Goal: Task Accomplishment & Management: Manage account settings

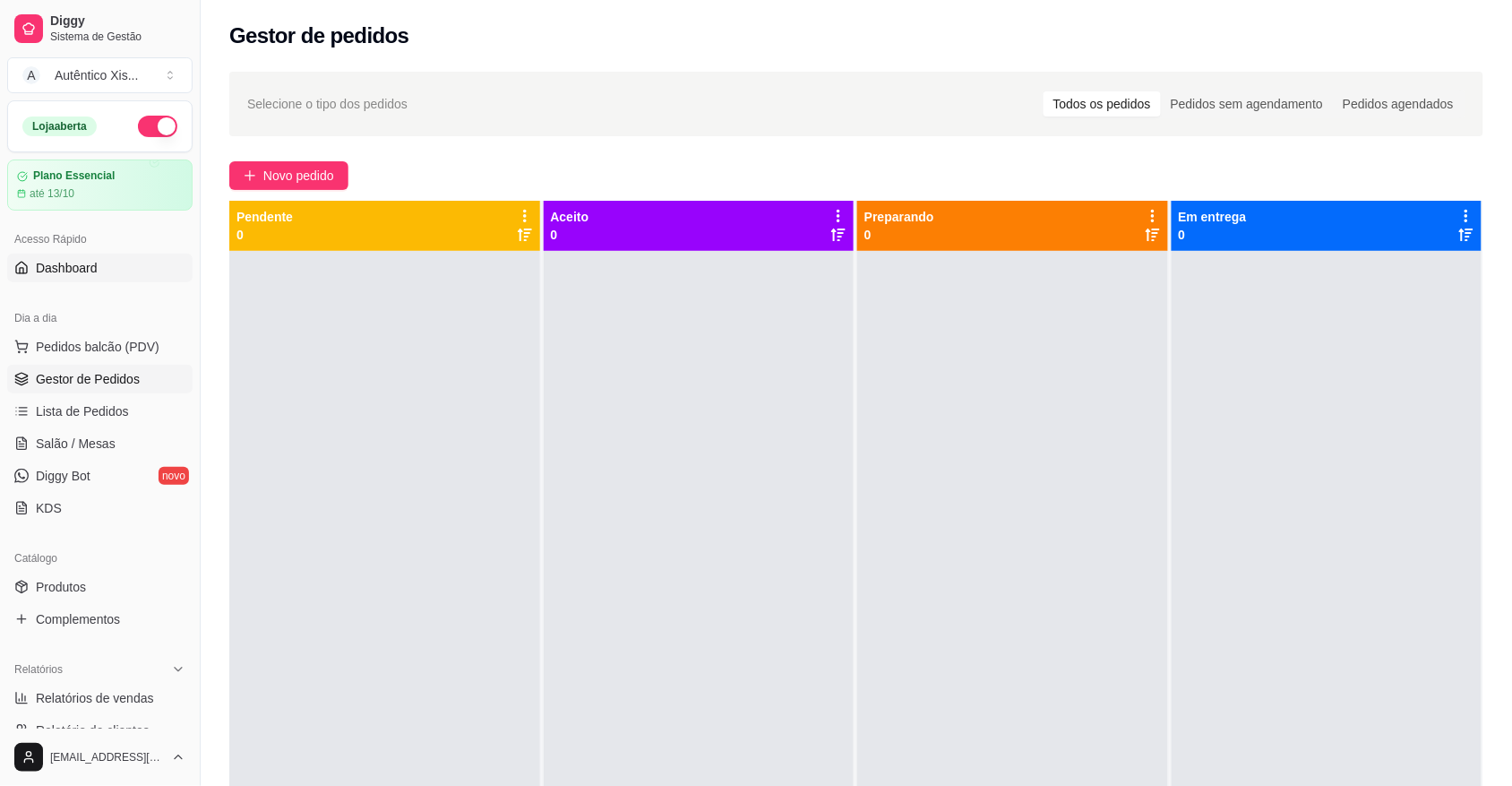
click at [113, 262] on link "Dashboard" at bounding box center [100, 268] width 186 height 28
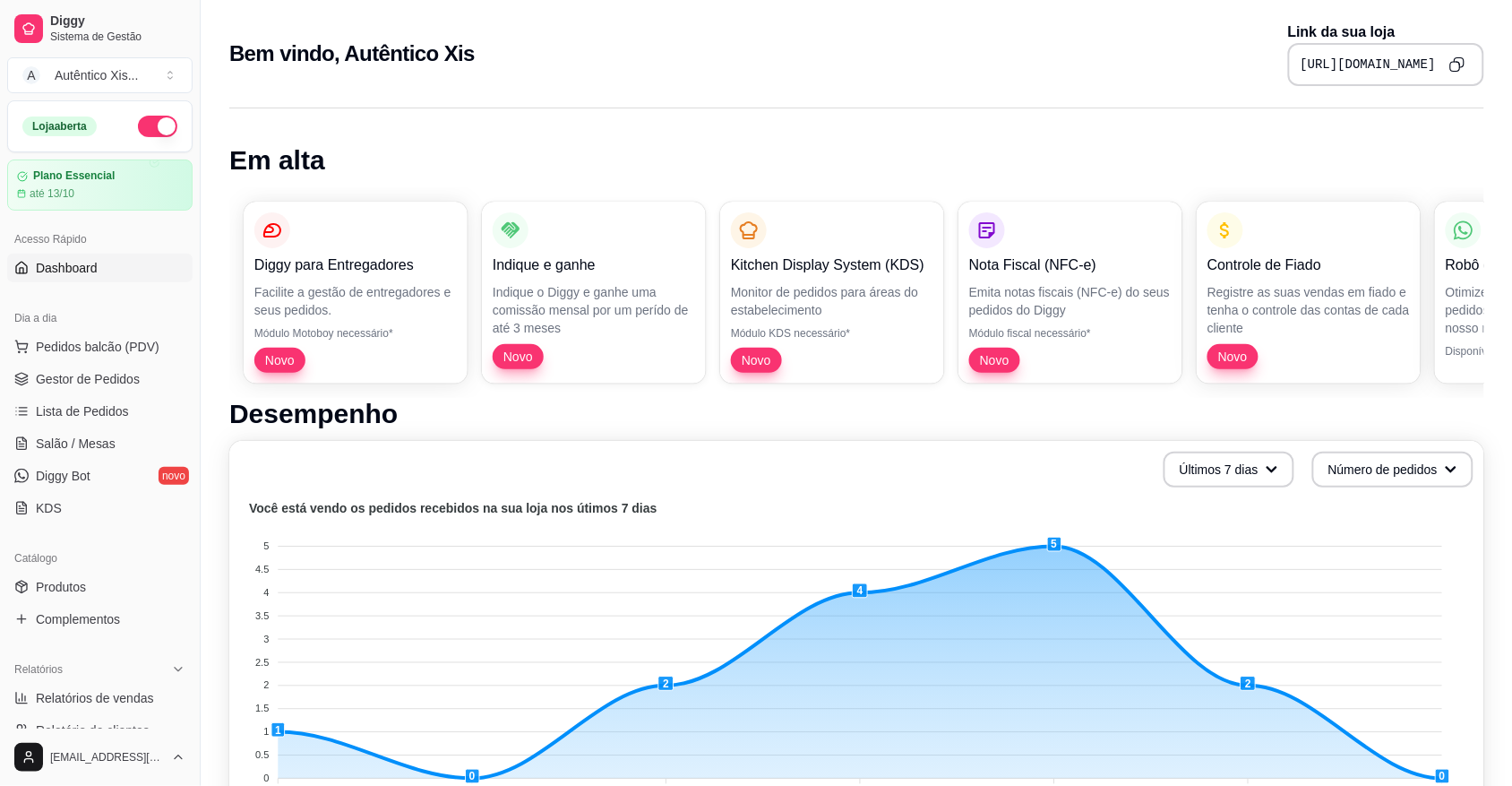
drag, startPoint x: 0, startPoint y: 397, endPoint x: 745, endPoint y: 153, distance: 783.9
click at [745, 153] on h1 "Em alta" at bounding box center [856, 160] width 1255 height 32
click at [92, 373] on span "Gestor de Pedidos" at bounding box center [87, 378] width 104 height 17
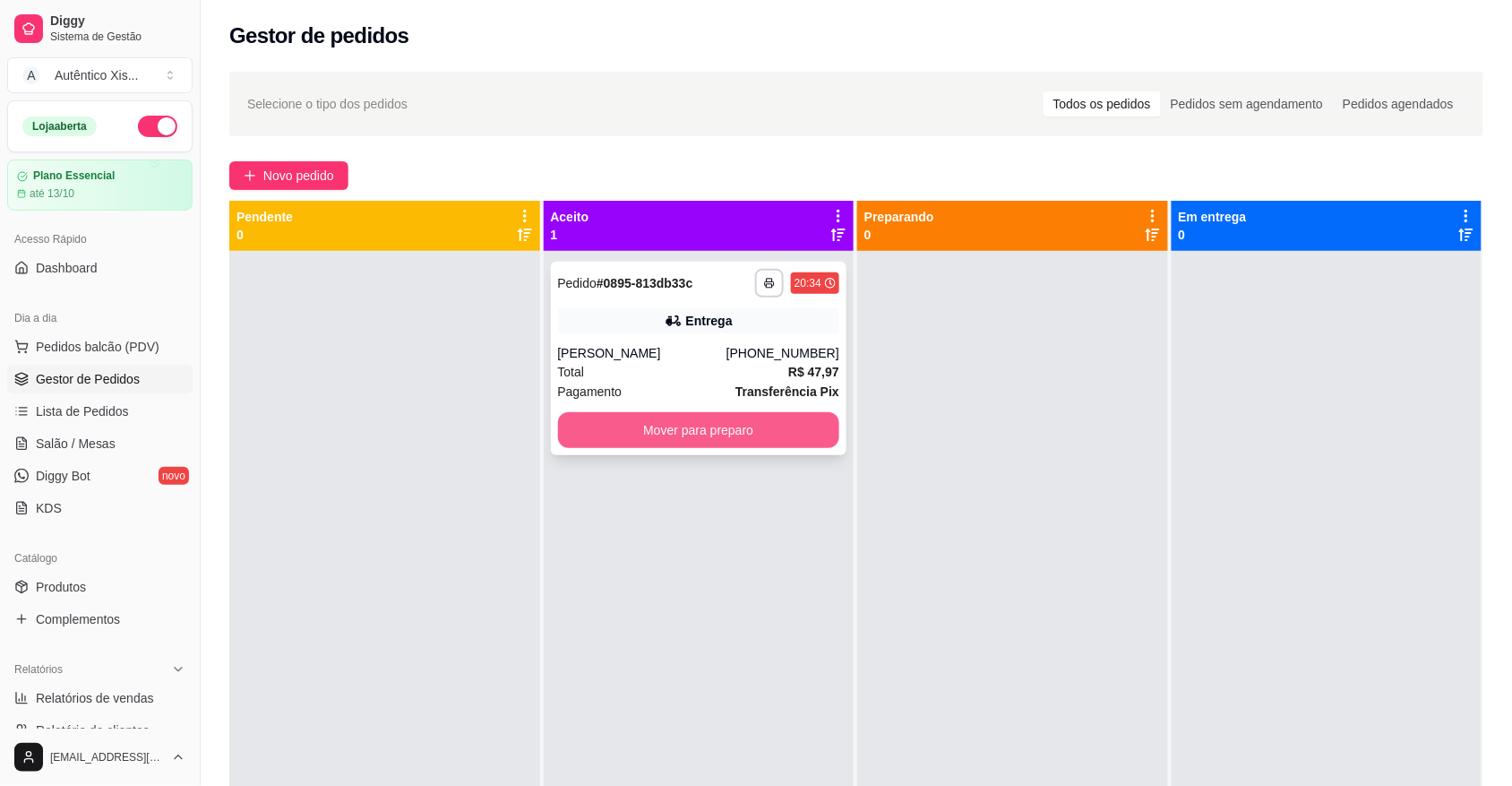
click at [628, 439] on button "Mover para preparo" at bounding box center [699, 429] width 282 height 36
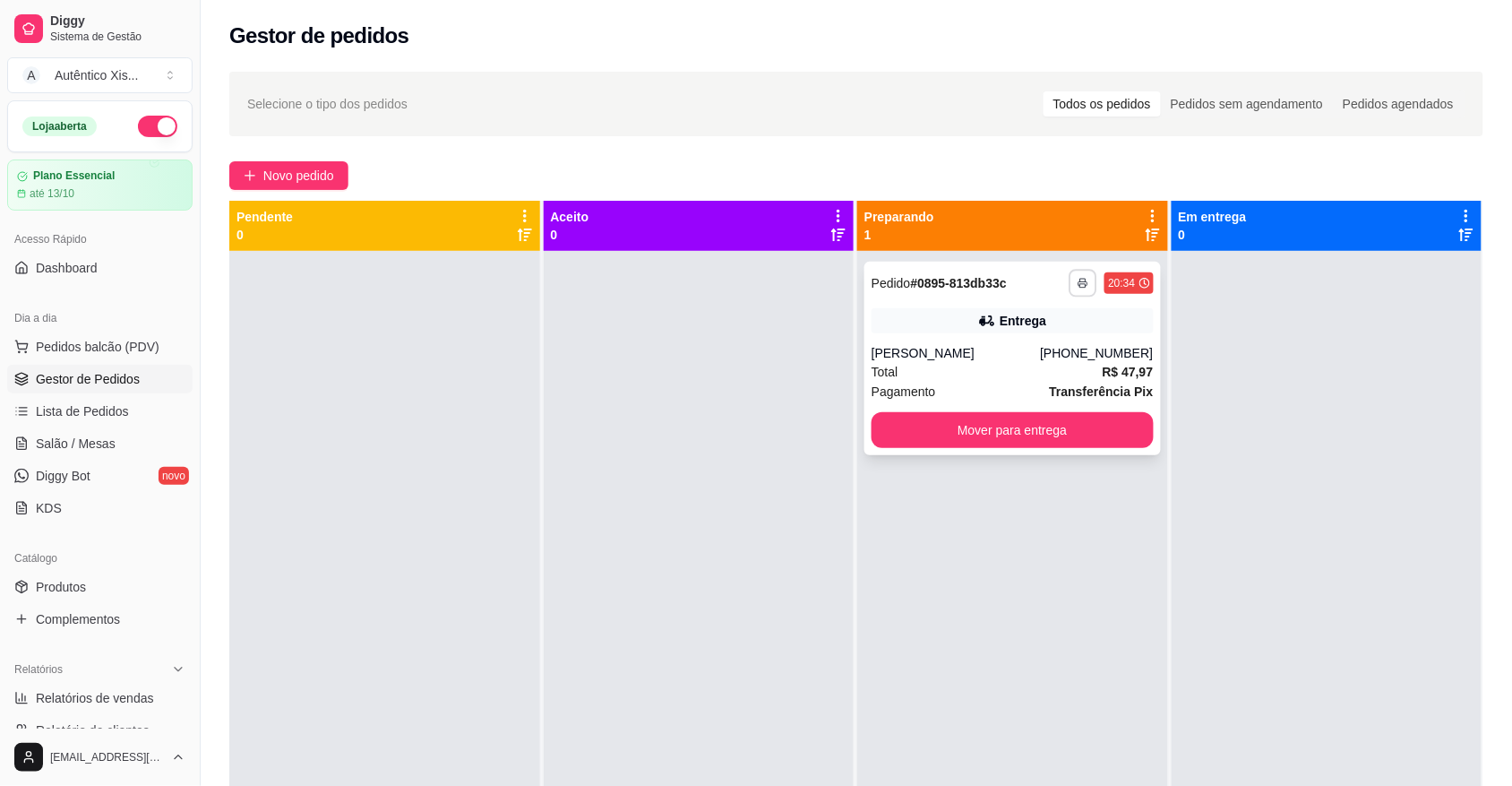
click at [1079, 282] on button "button" at bounding box center [1083, 282] width 28 height 28
click at [990, 342] on button "IMPRESSORA" at bounding box center [1025, 346] width 125 height 28
click at [315, 172] on span "Novo pedido" at bounding box center [298, 175] width 71 height 19
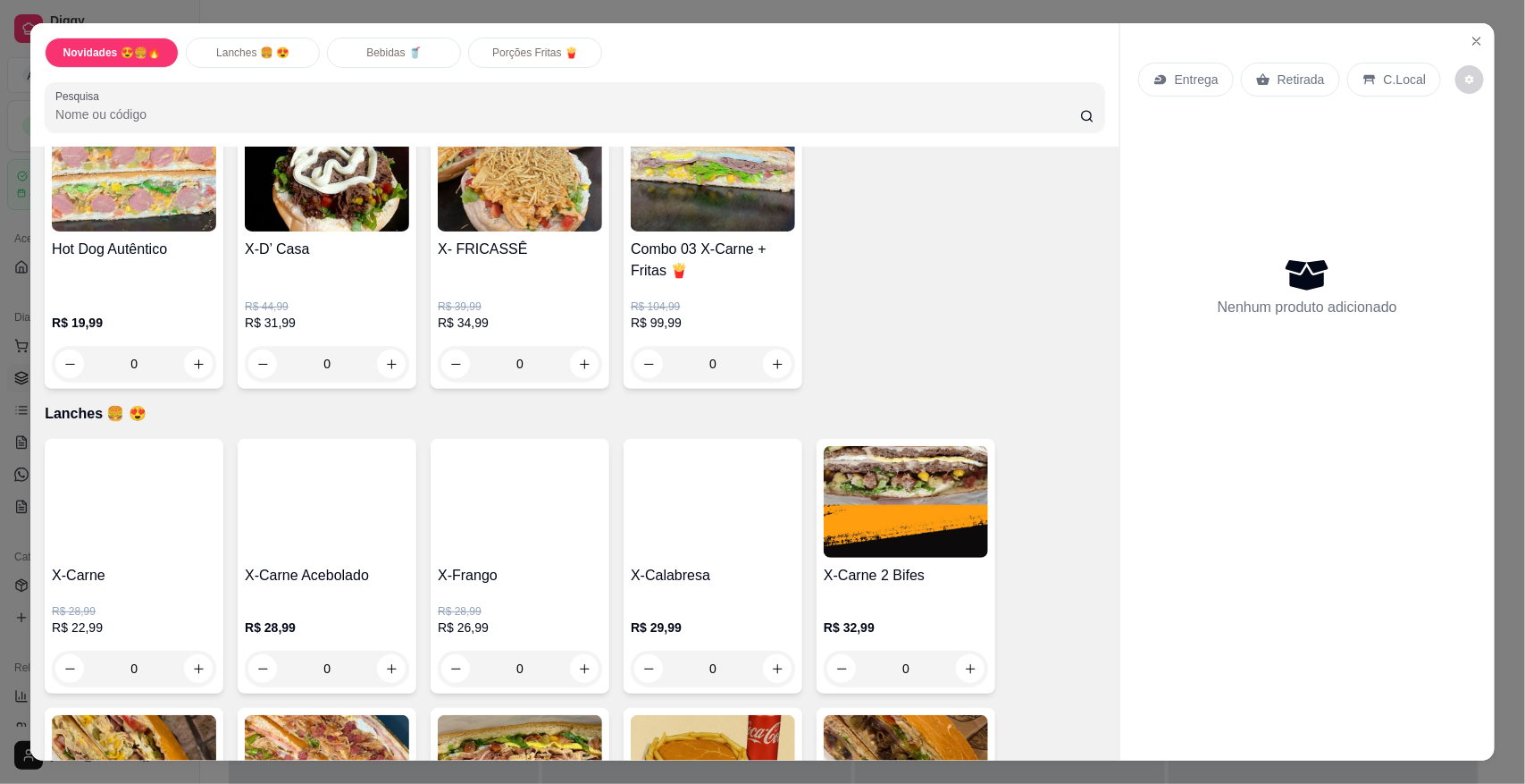
scroll to position [447, 0]
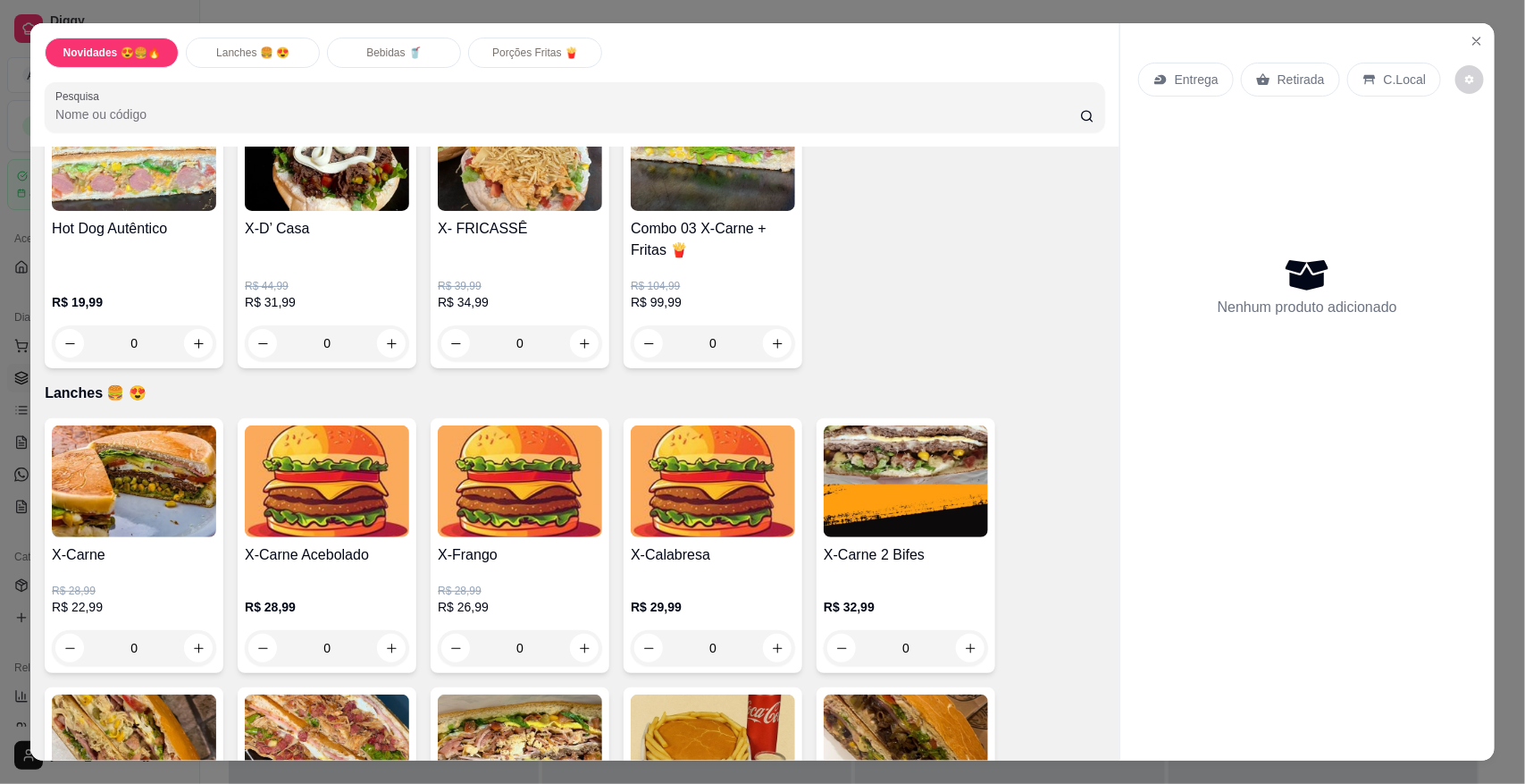
click at [190, 642] on div "0" at bounding box center [134, 647] width 164 height 36
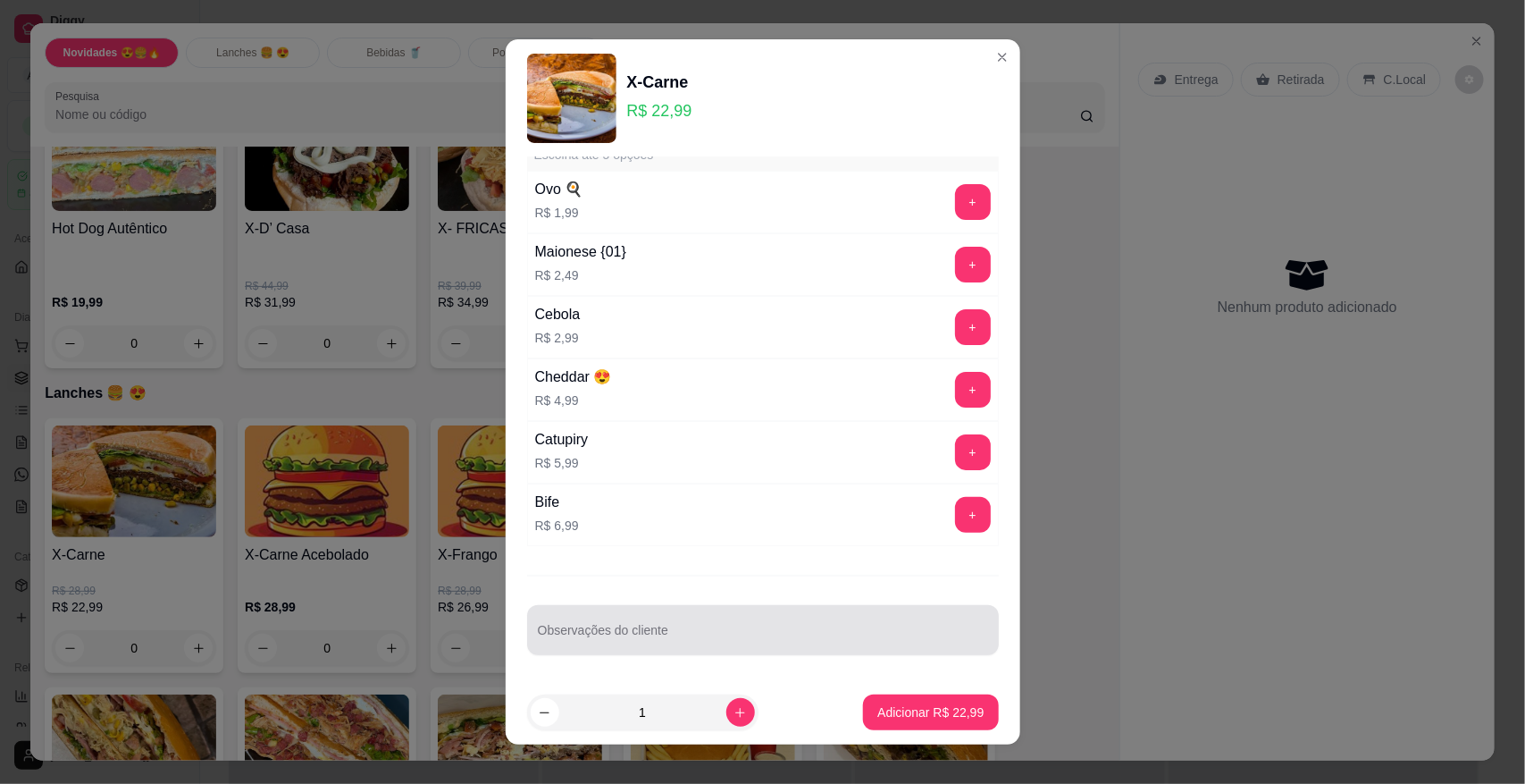
scroll to position [17, 0]
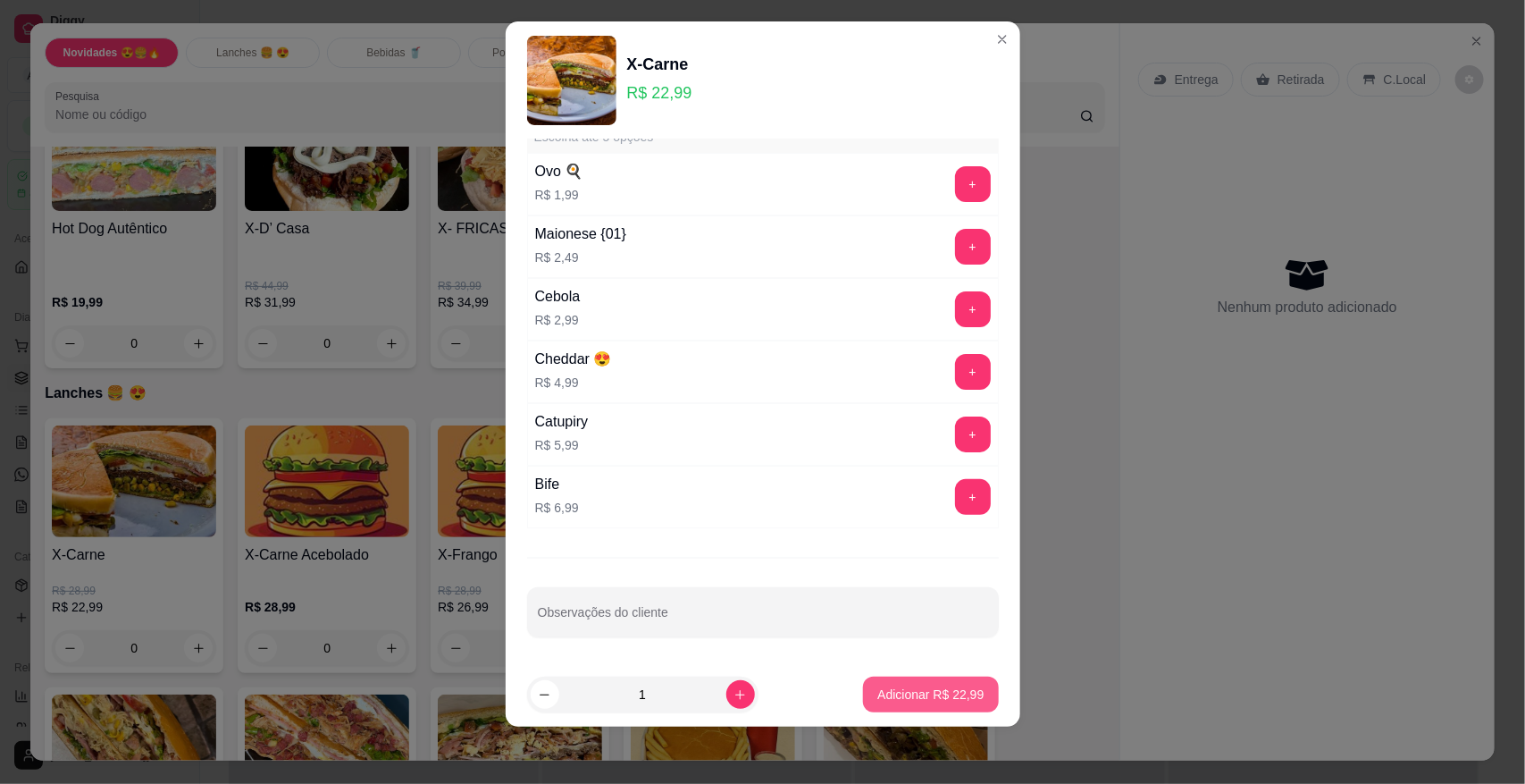
click at [878, 698] on p "Adicionar R$ 22,99" at bounding box center [931, 693] width 106 height 17
type input "1"
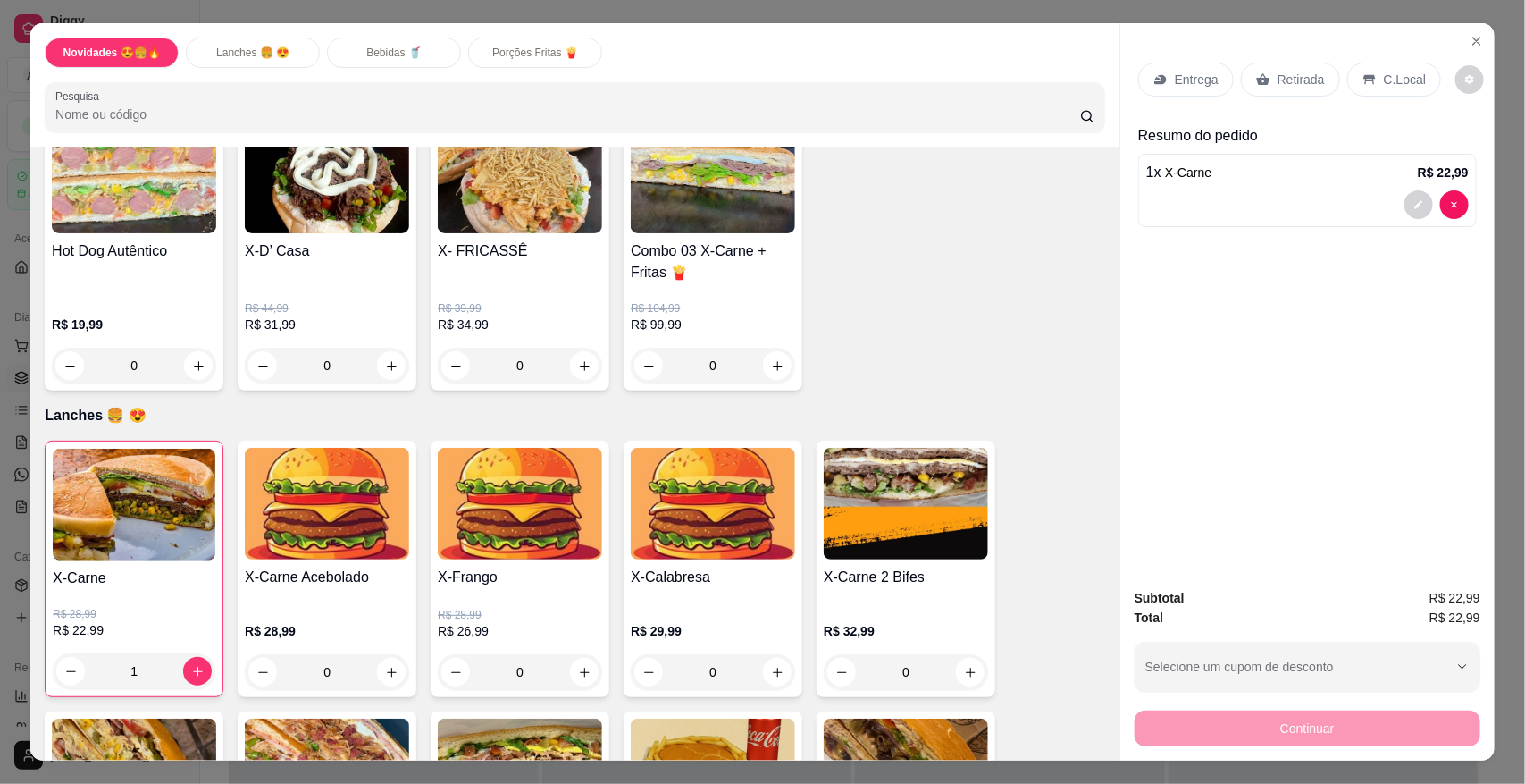
scroll to position [447, 0]
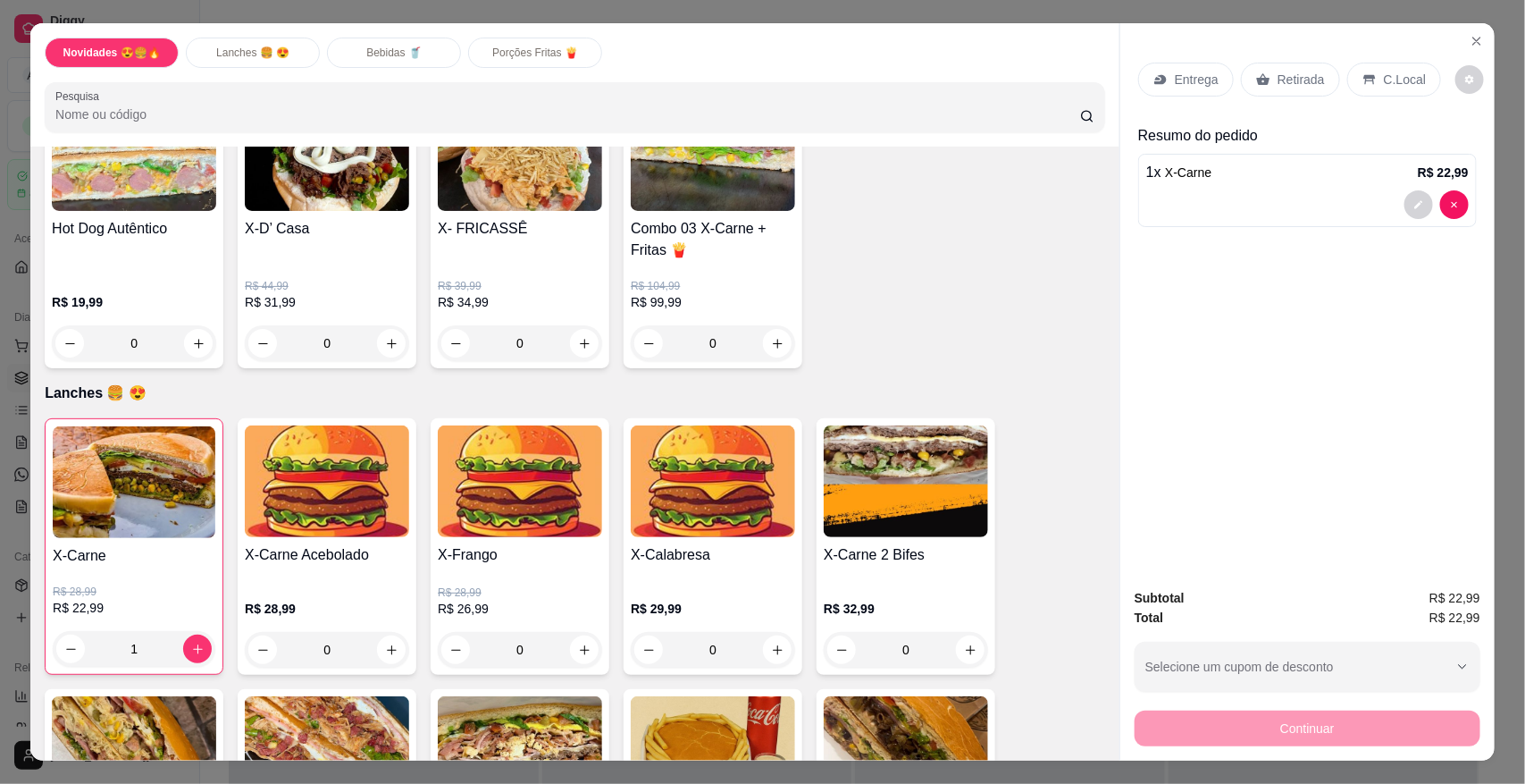
click at [185, 647] on div "1" at bounding box center [133, 648] width 162 height 36
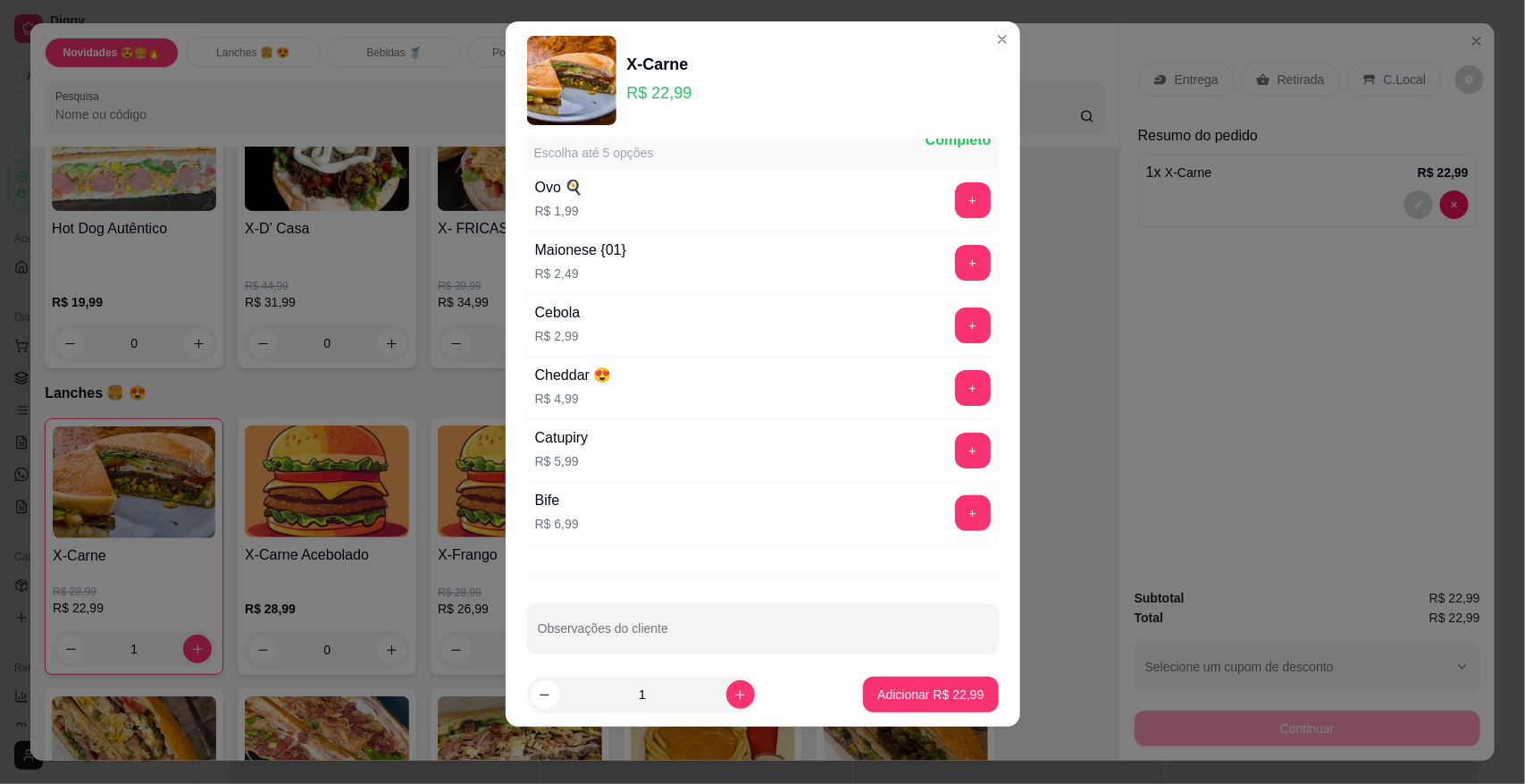
scroll to position [54, 0]
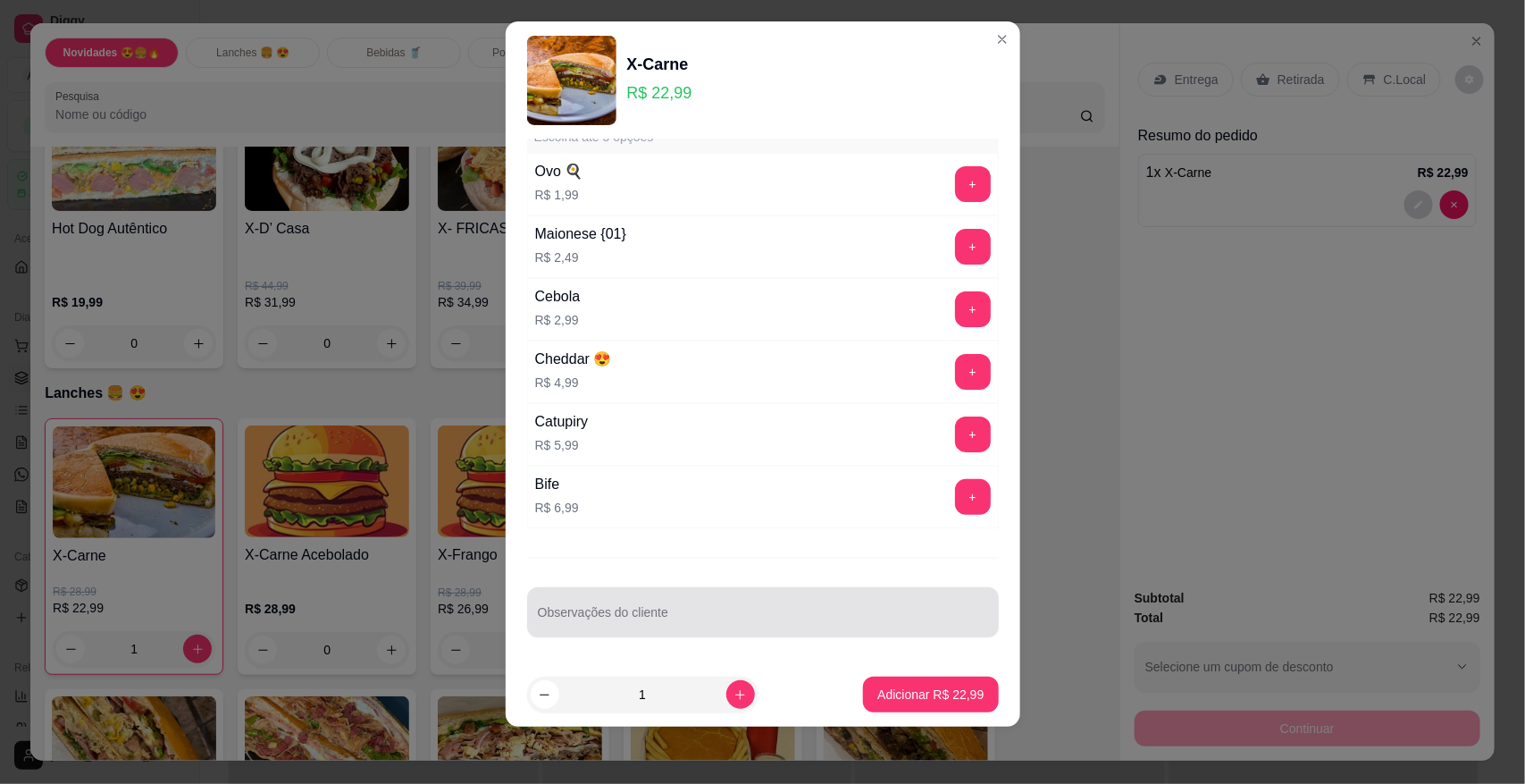
click at [694, 616] on input "Observações do cliente" at bounding box center [763, 619] width 450 height 17
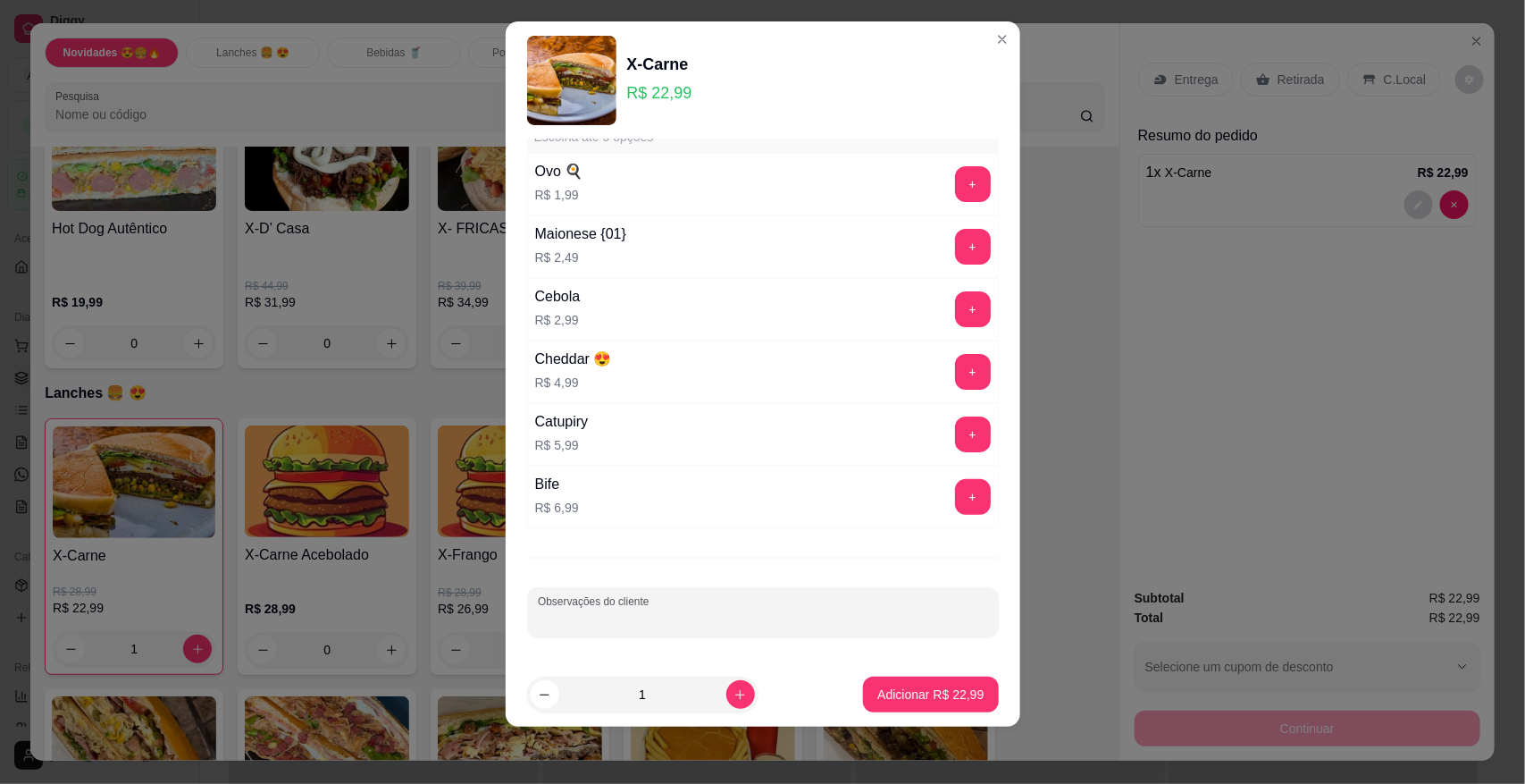
click at [702, 624] on input "Observações do cliente" at bounding box center [763, 619] width 450 height 17
paste input "pão com queijo ketchup e maionese"
type input "pão com queijo ketchup"
click at [879, 686] on p "Adicionar R$ 22,99" at bounding box center [931, 693] width 104 height 17
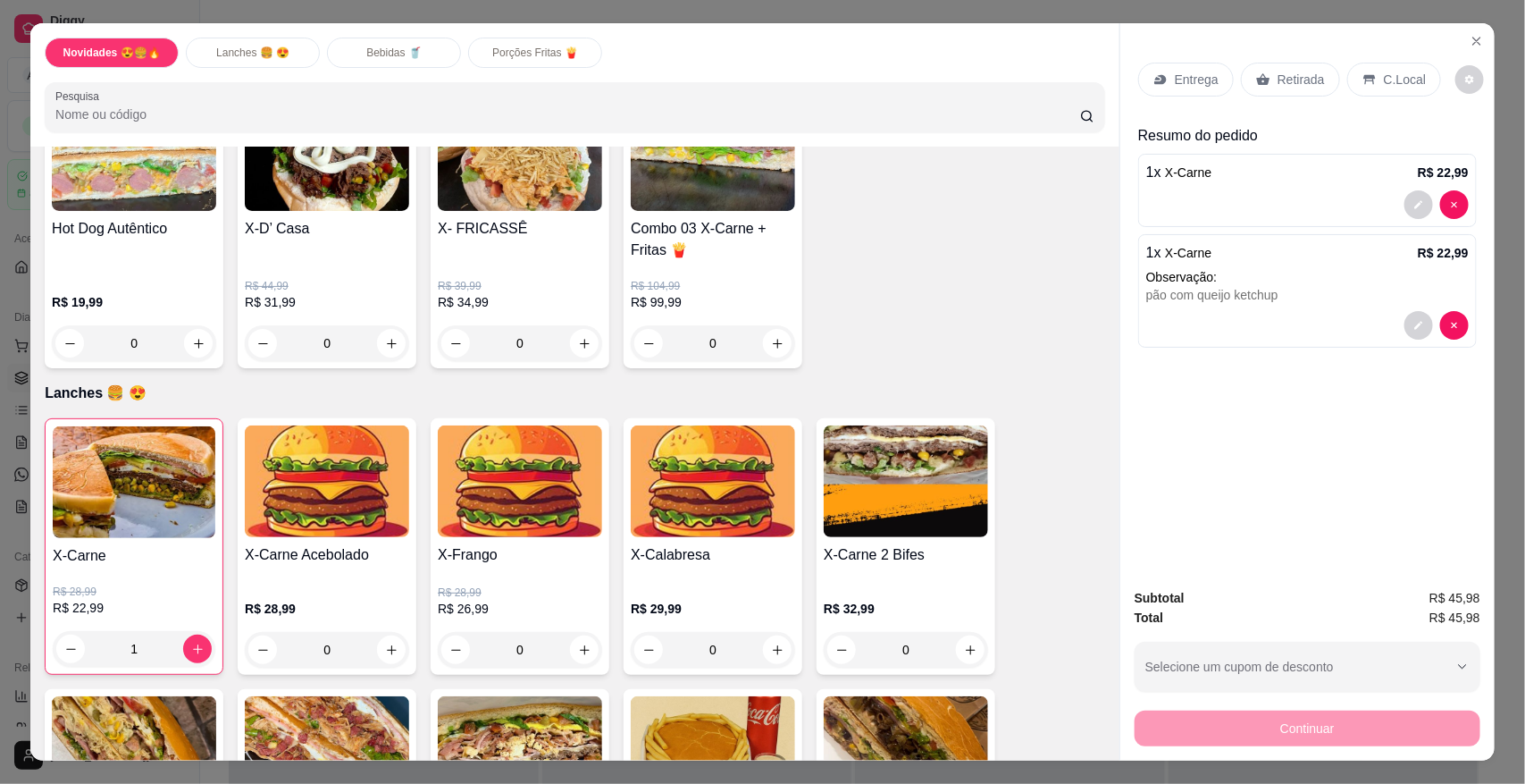
click at [1297, 68] on div "Retirada" at bounding box center [1290, 79] width 99 height 34
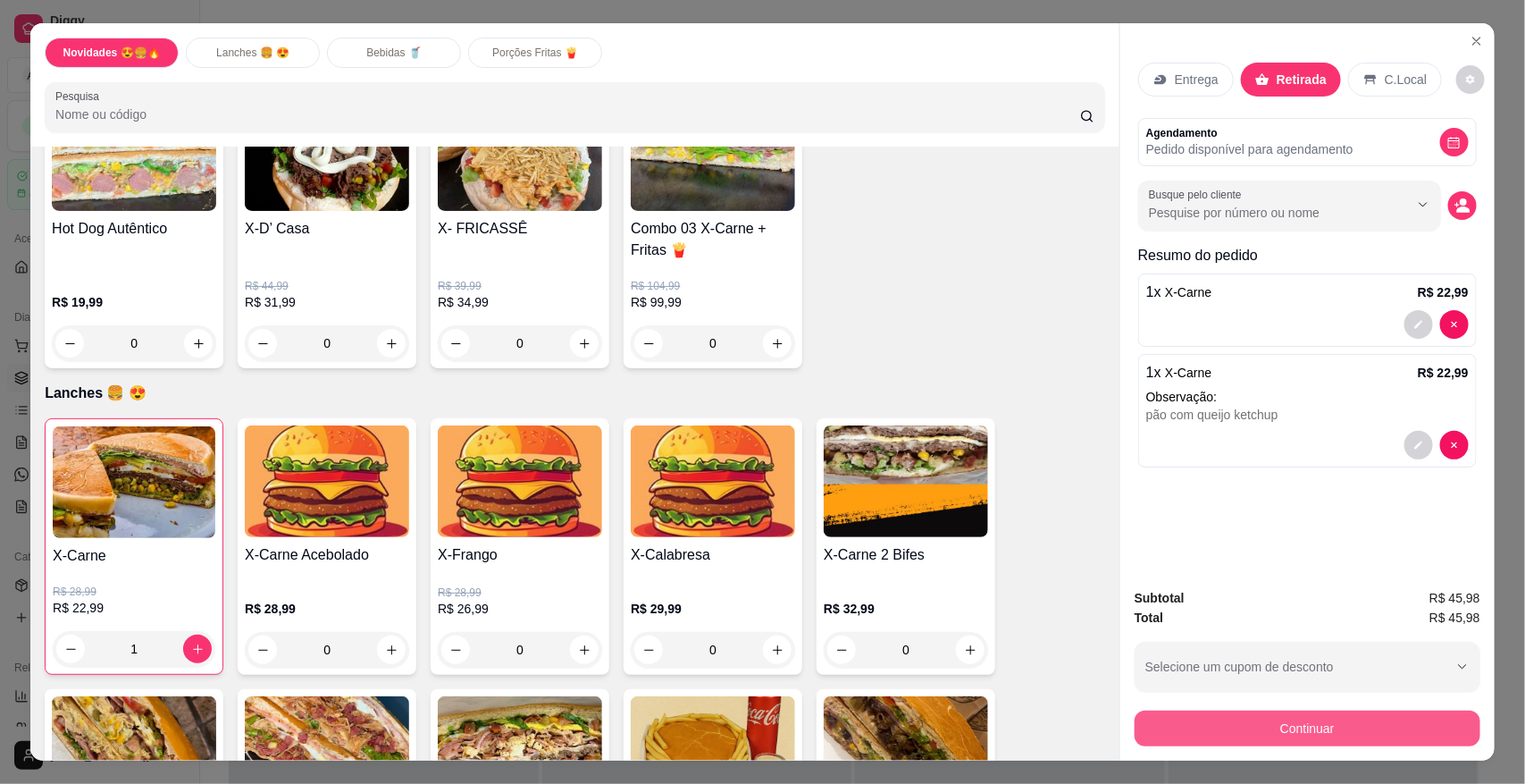
click at [1213, 731] on button "Continuar" at bounding box center [1307, 728] width 346 height 36
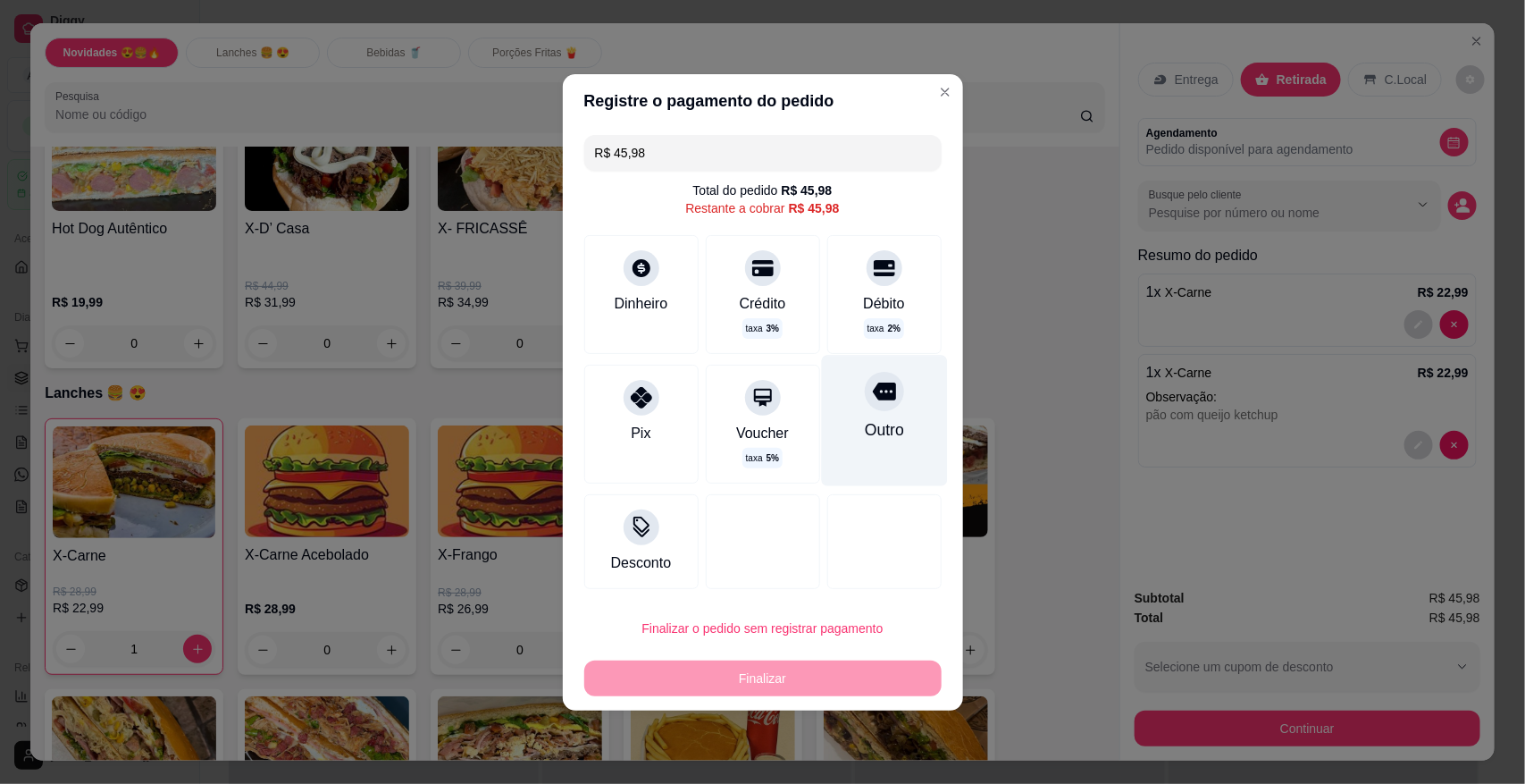
click at [890, 392] on div at bounding box center [884, 391] width 39 height 39
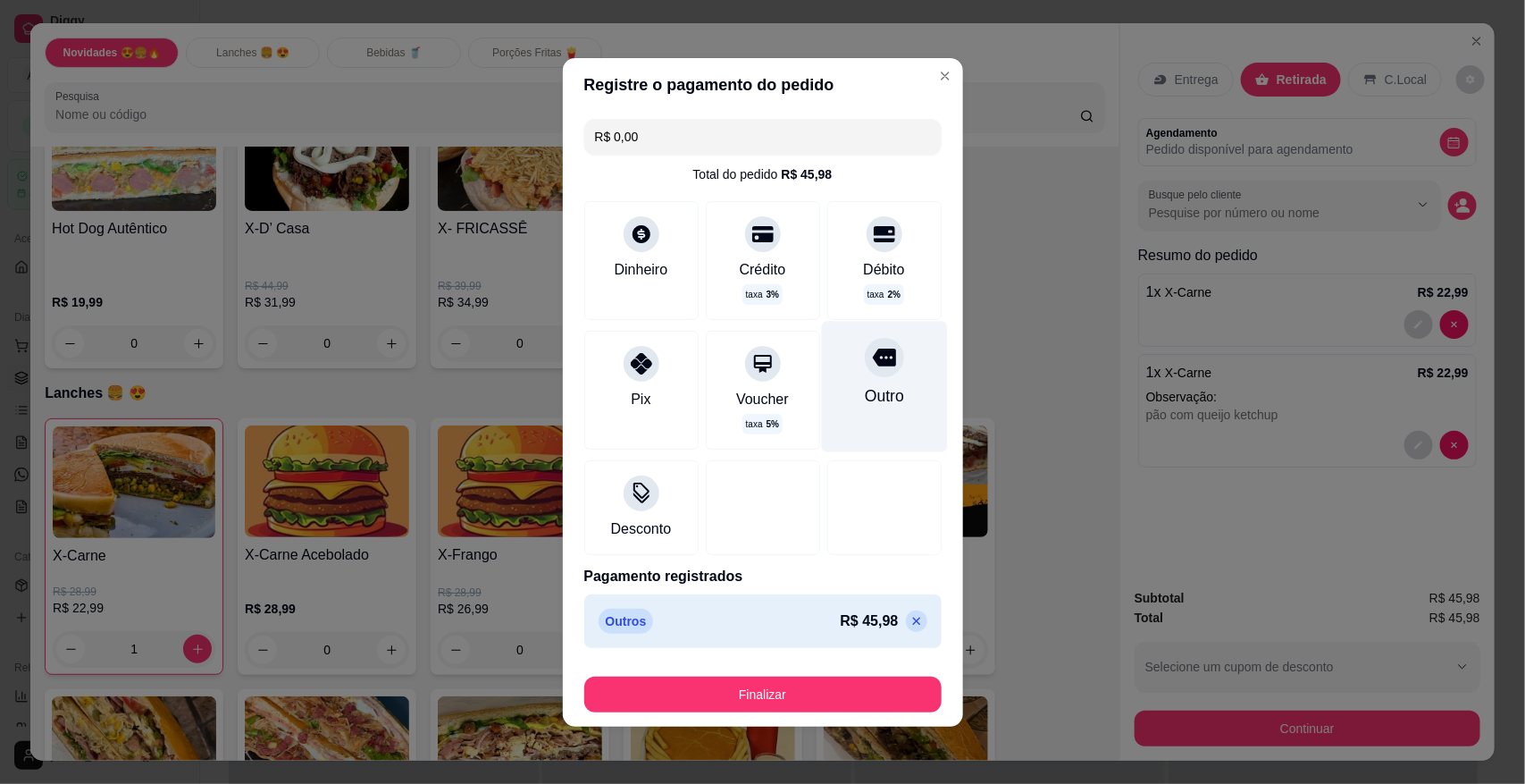
type input "R$ 0,00"
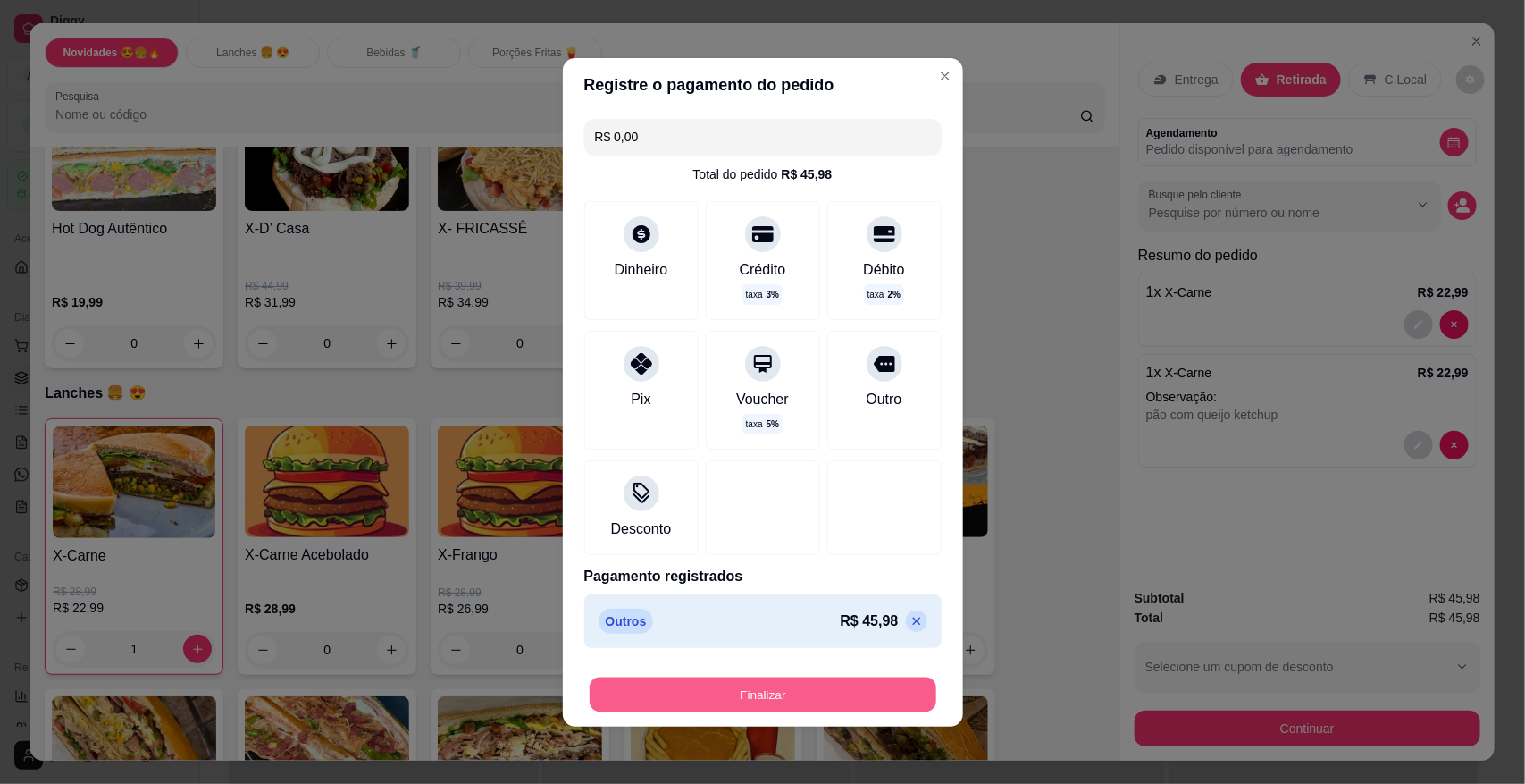
click at [807, 680] on button "Finalizar" at bounding box center [763, 694] width 347 height 35
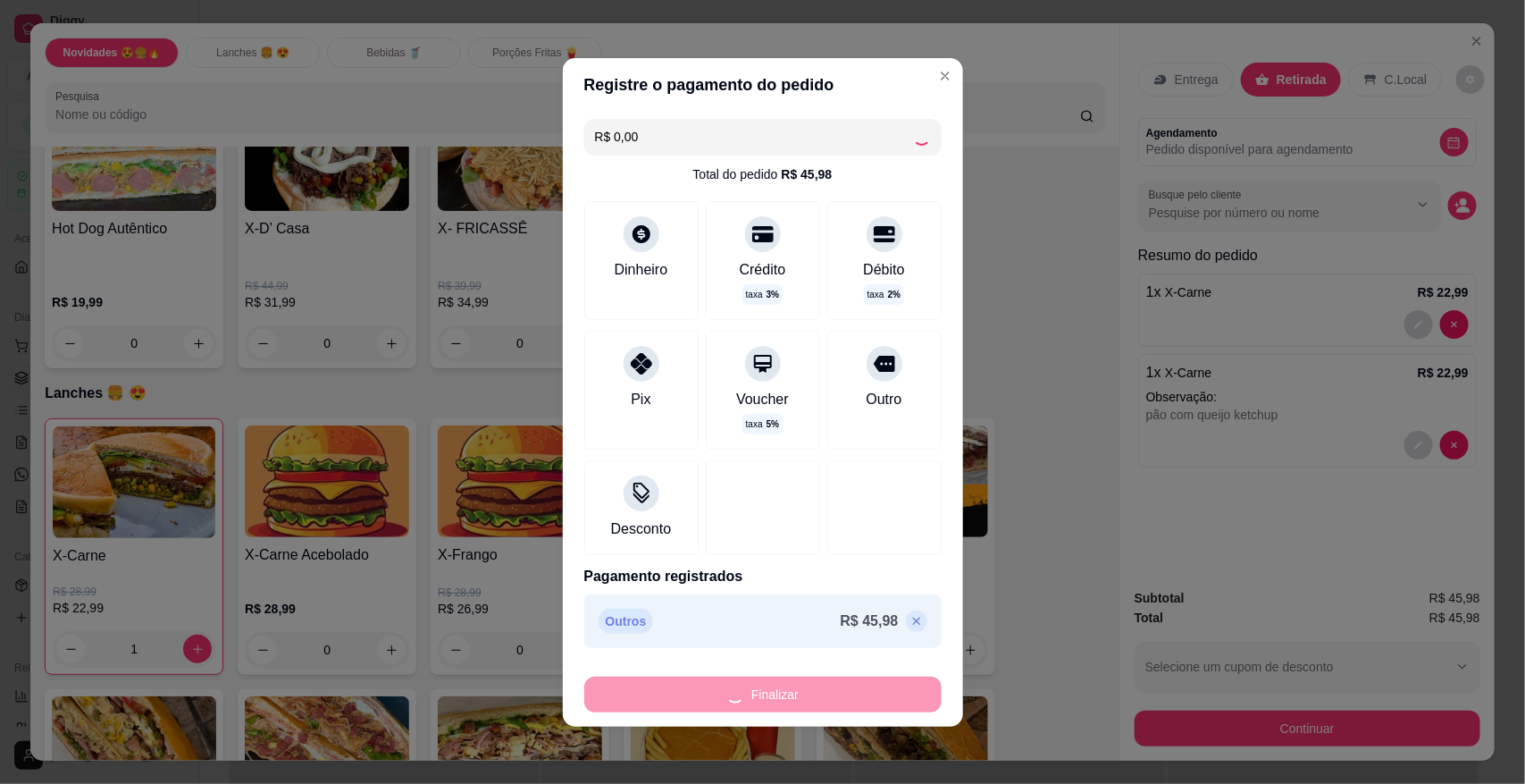
type input "0"
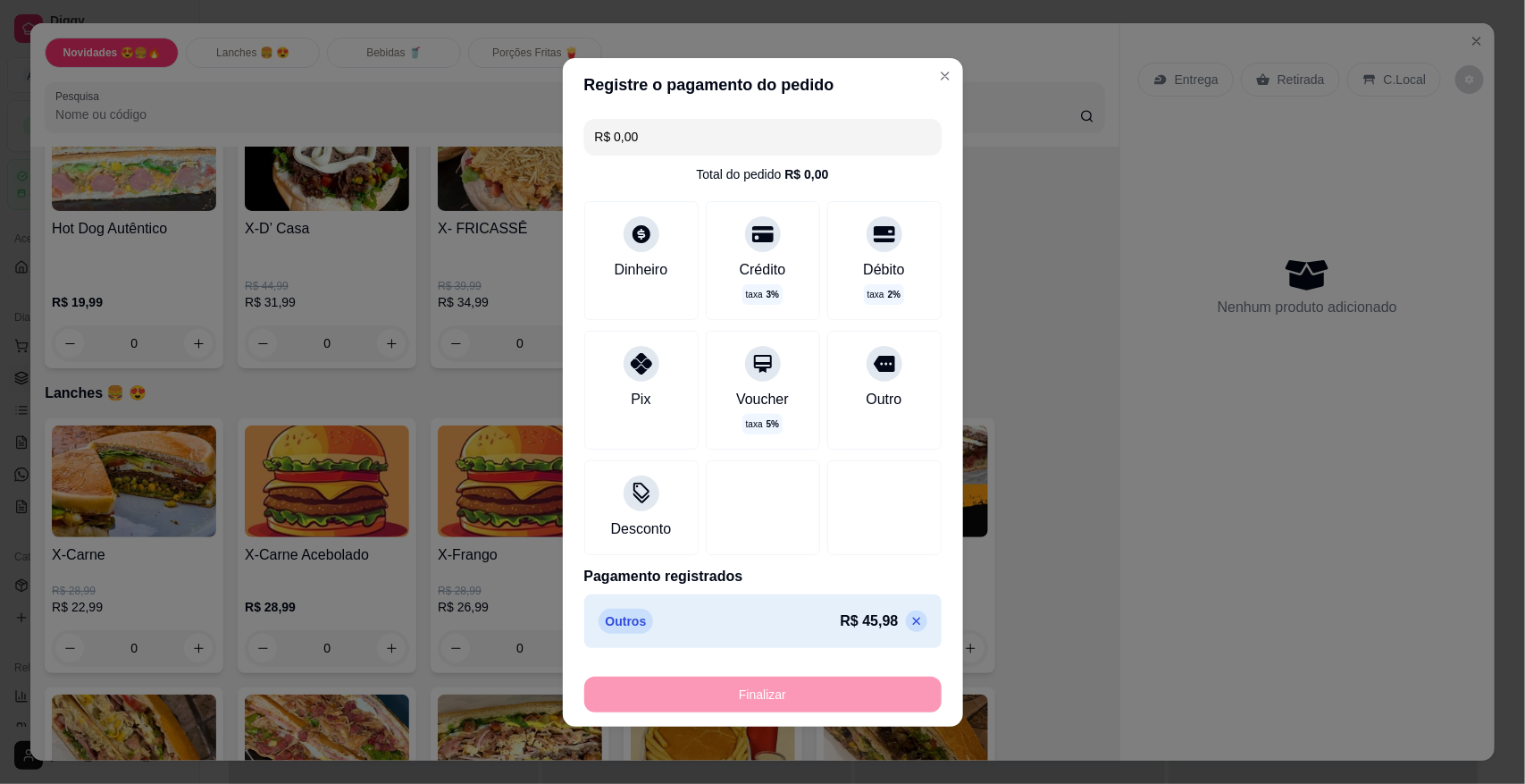
type input "-R$ 45,98"
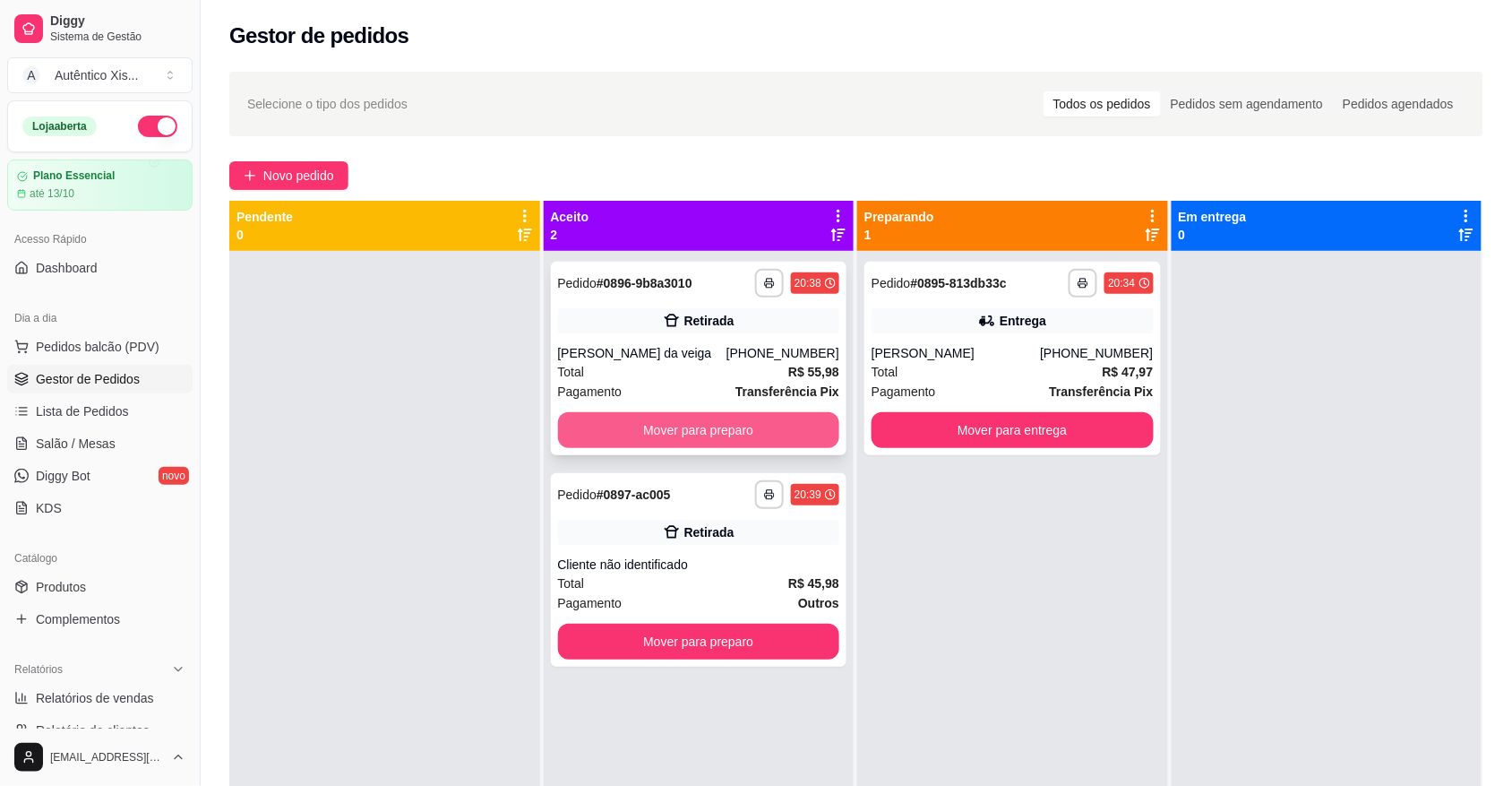
click at [652, 418] on button "Mover para preparo" at bounding box center [699, 429] width 282 height 36
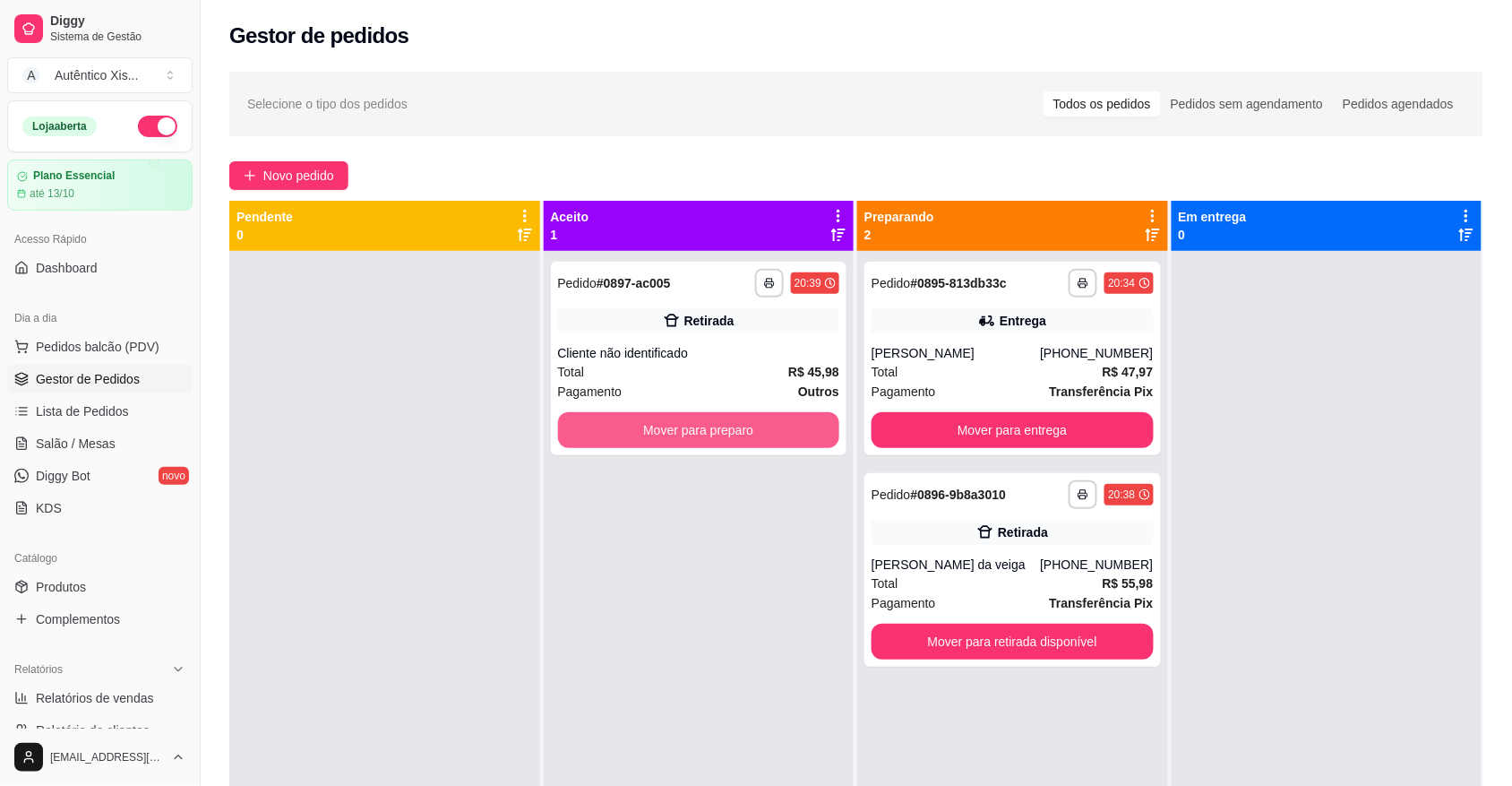
click at [652, 418] on button "Mover para preparo" at bounding box center [699, 429] width 282 height 36
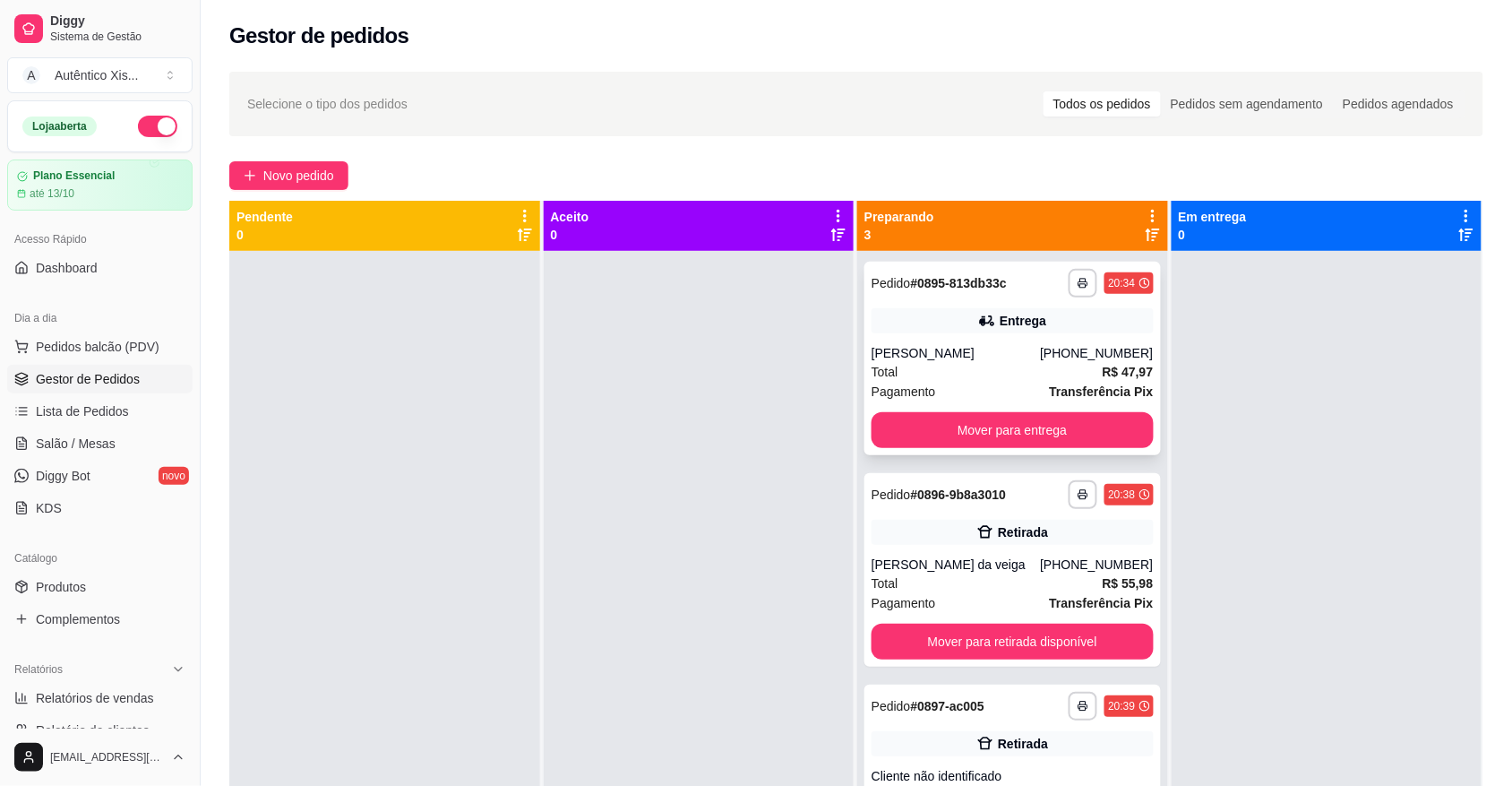
click at [976, 301] on div "**********" at bounding box center [1012, 359] width 297 height 193
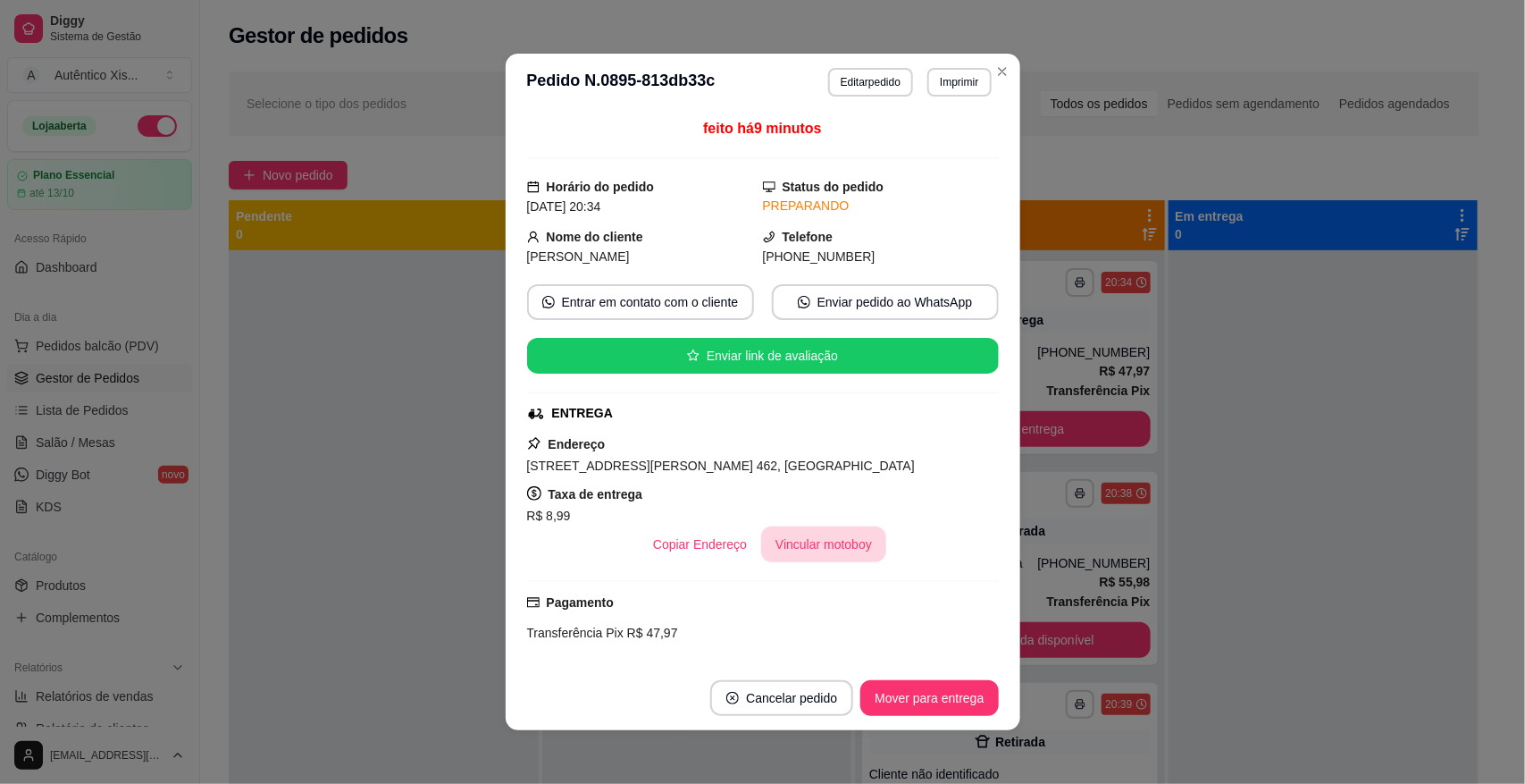
scroll to position [235, 0]
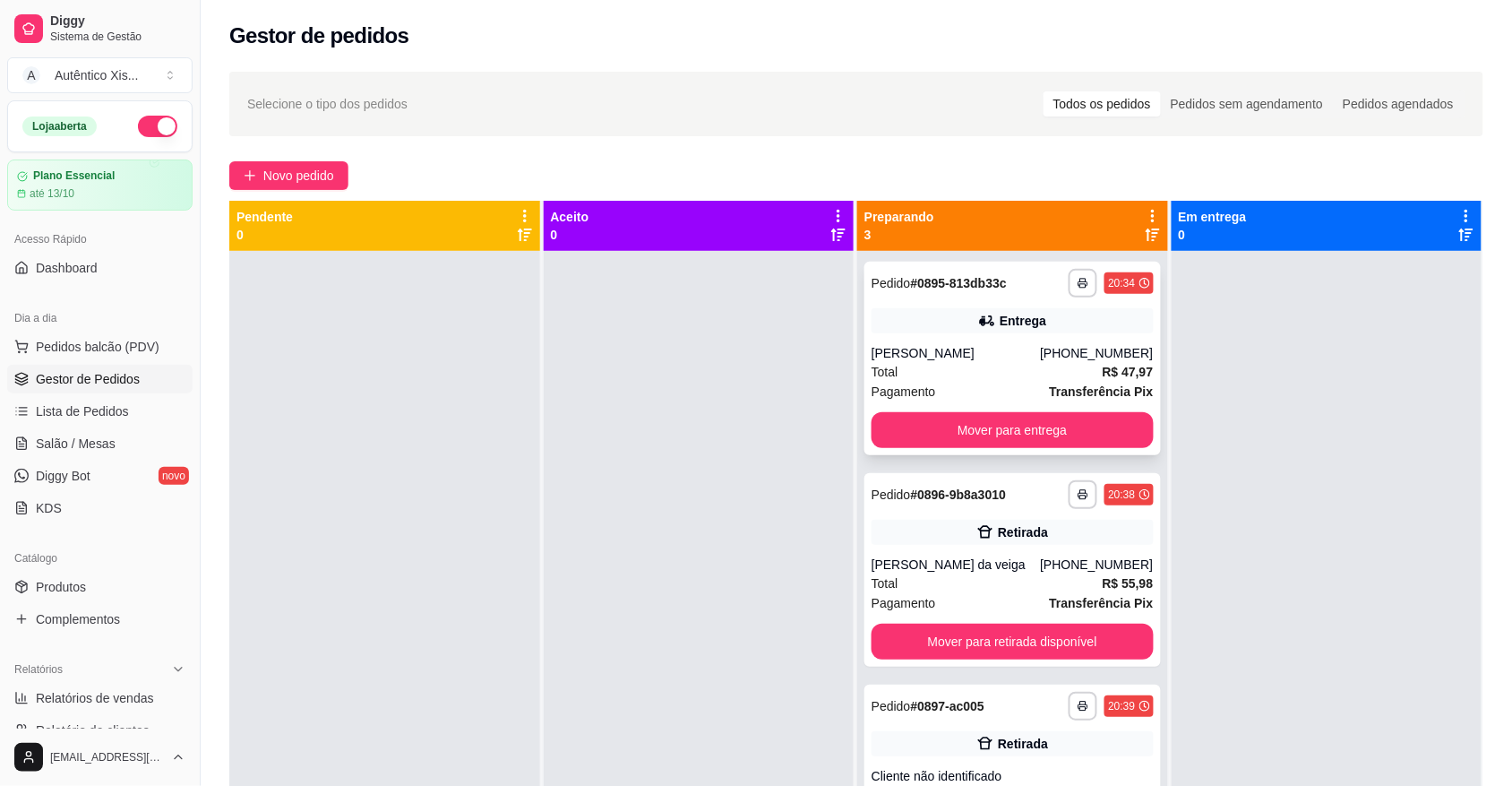
click at [961, 288] on strong "# 0895-813db33c" at bounding box center [959, 283] width 96 height 15
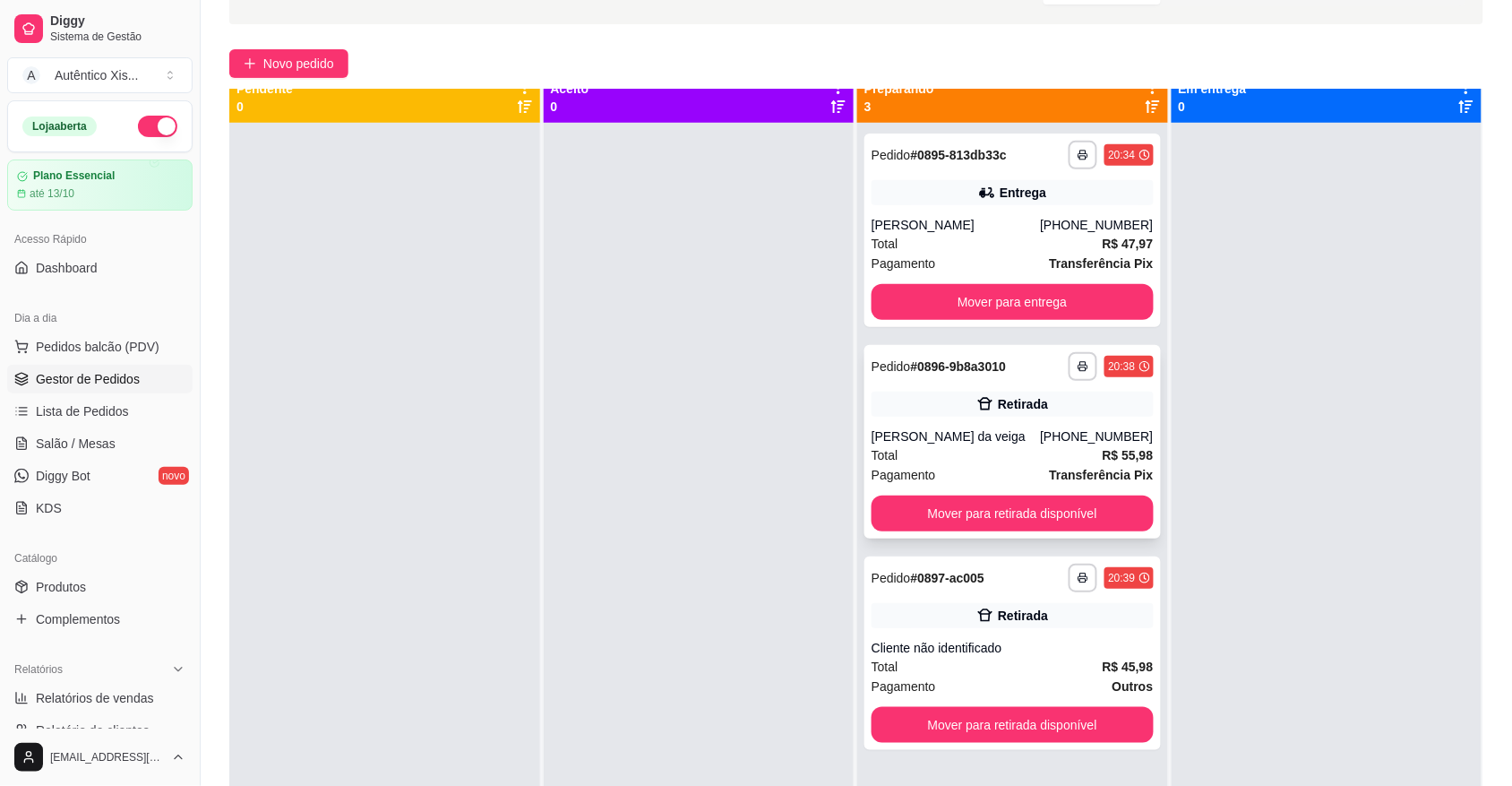
scroll to position [0, 0]
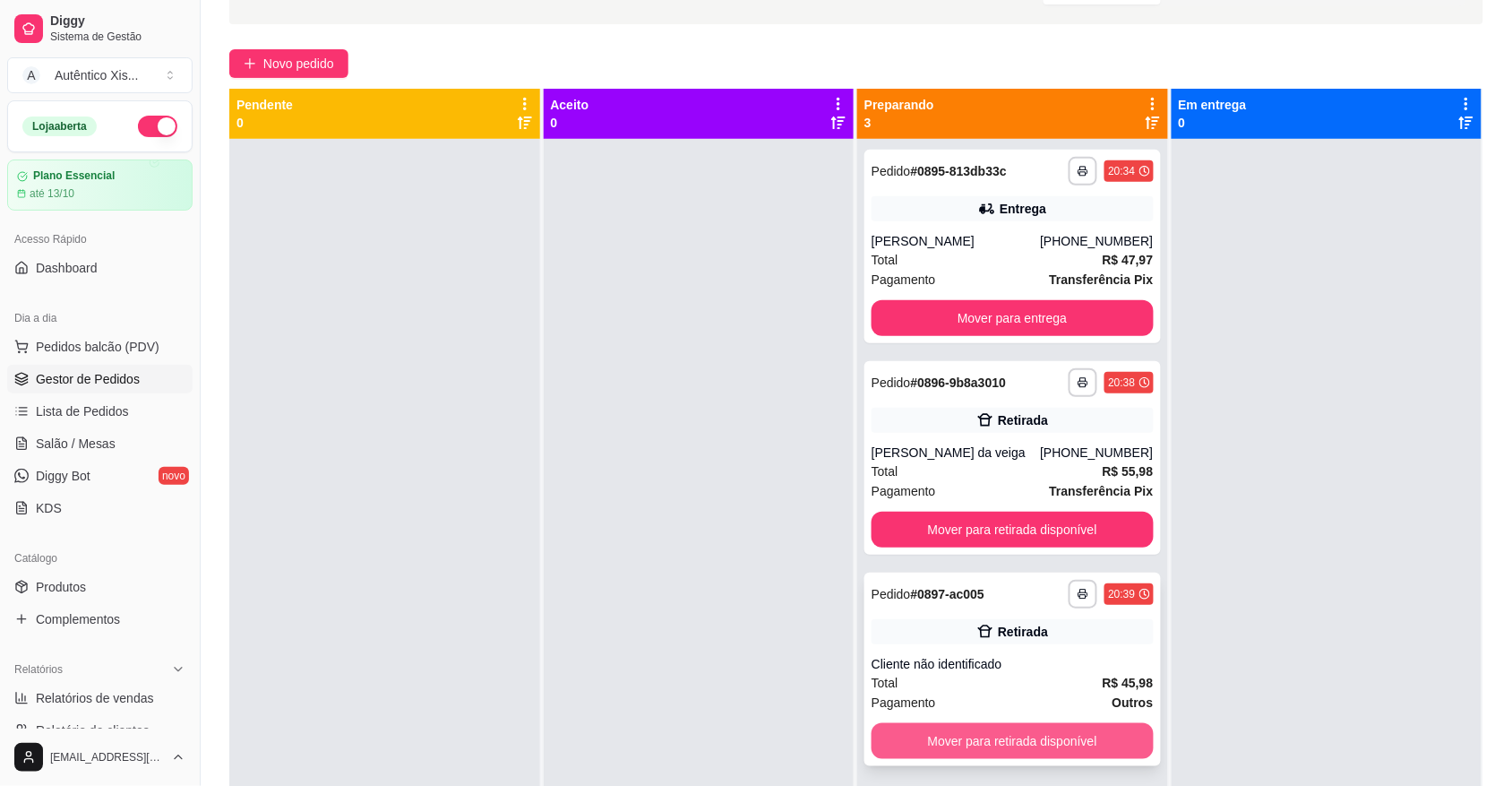
click at [949, 730] on button "Mover para retirada disponível" at bounding box center [1012, 740] width 282 height 36
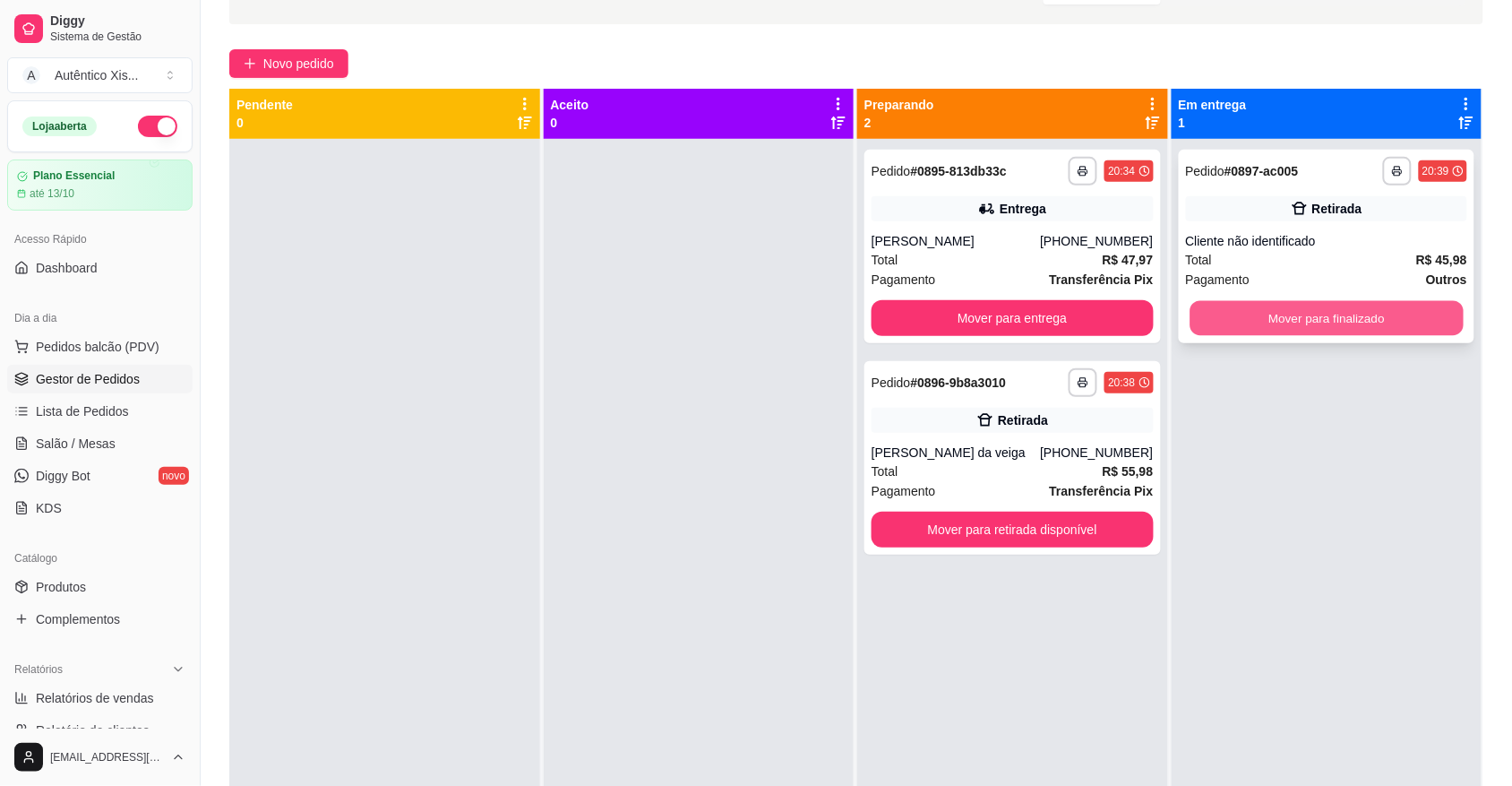
click at [1255, 302] on button "Mover para finalizado" at bounding box center [1325, 318] width 273 height 35
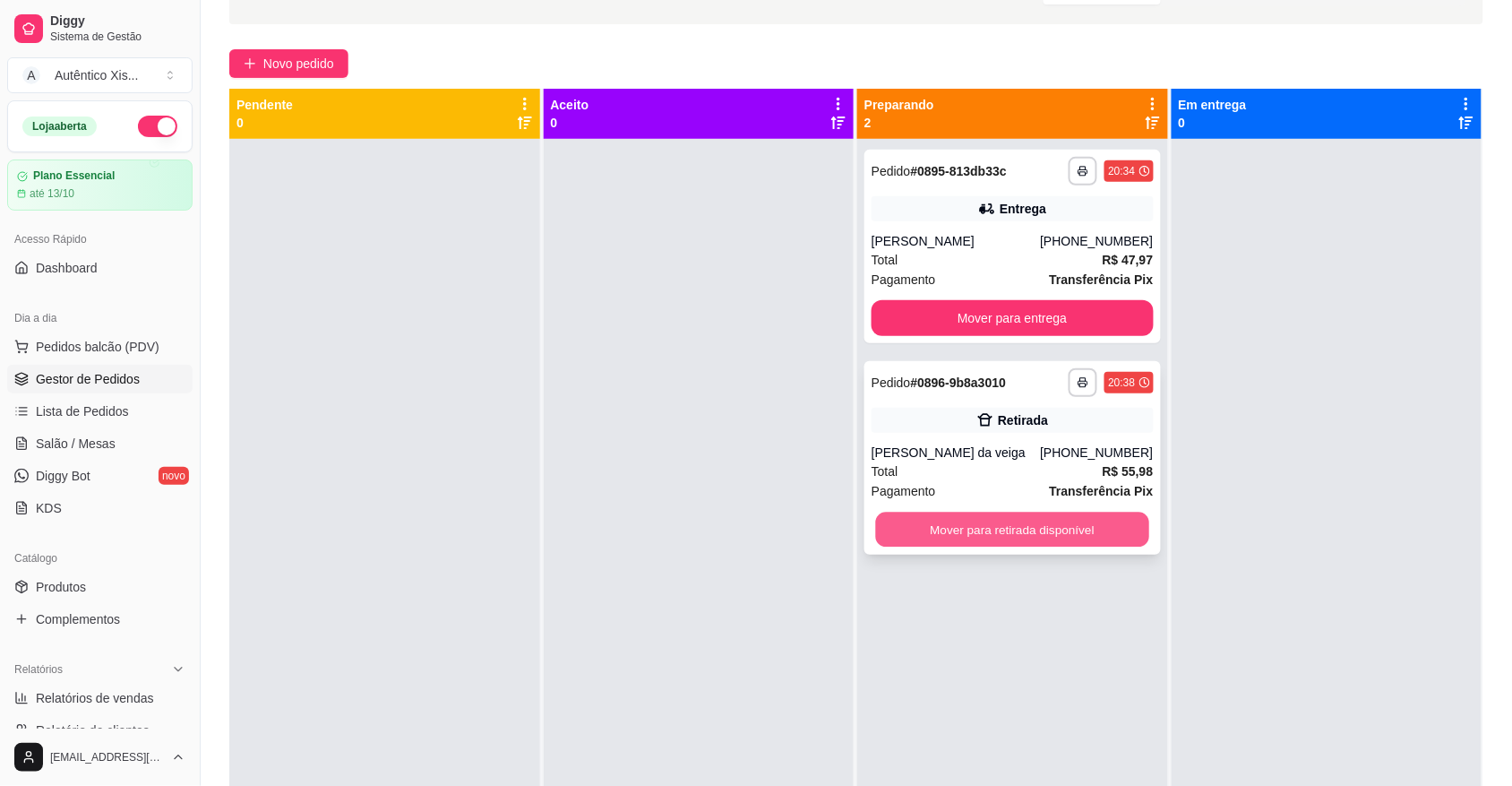
click at [897, 534] on button "Mover para retirada disponível" at bounding box center [1012, 530] width 273 height 35
click at [897, 534] on div "Mover para retirada disponível" at bounding box center [1012, 529] width 282 height 36
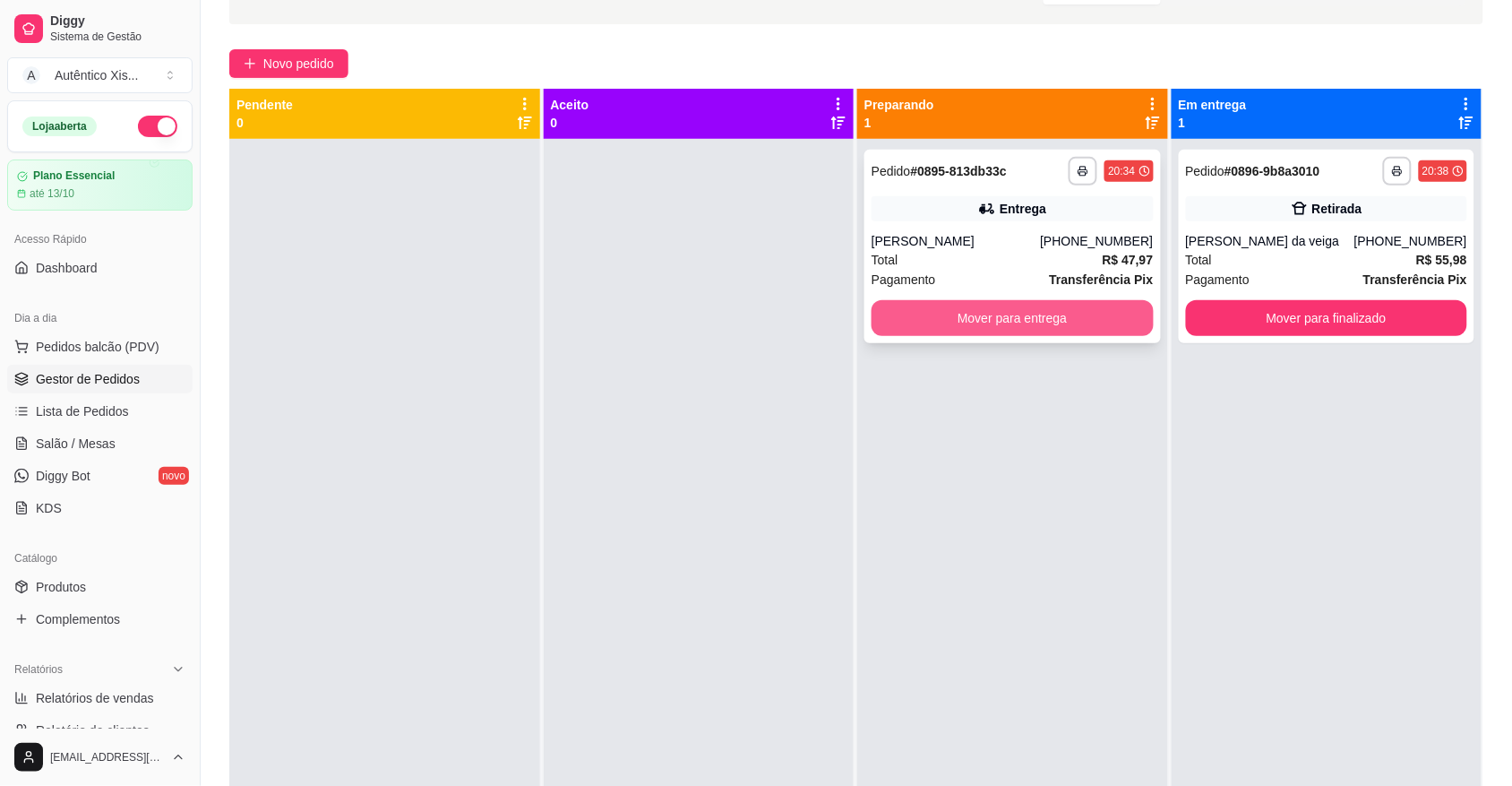
click at [998, 314] on button "Mover para entrega" at bounding box center [1012, 317] width 282 height 36
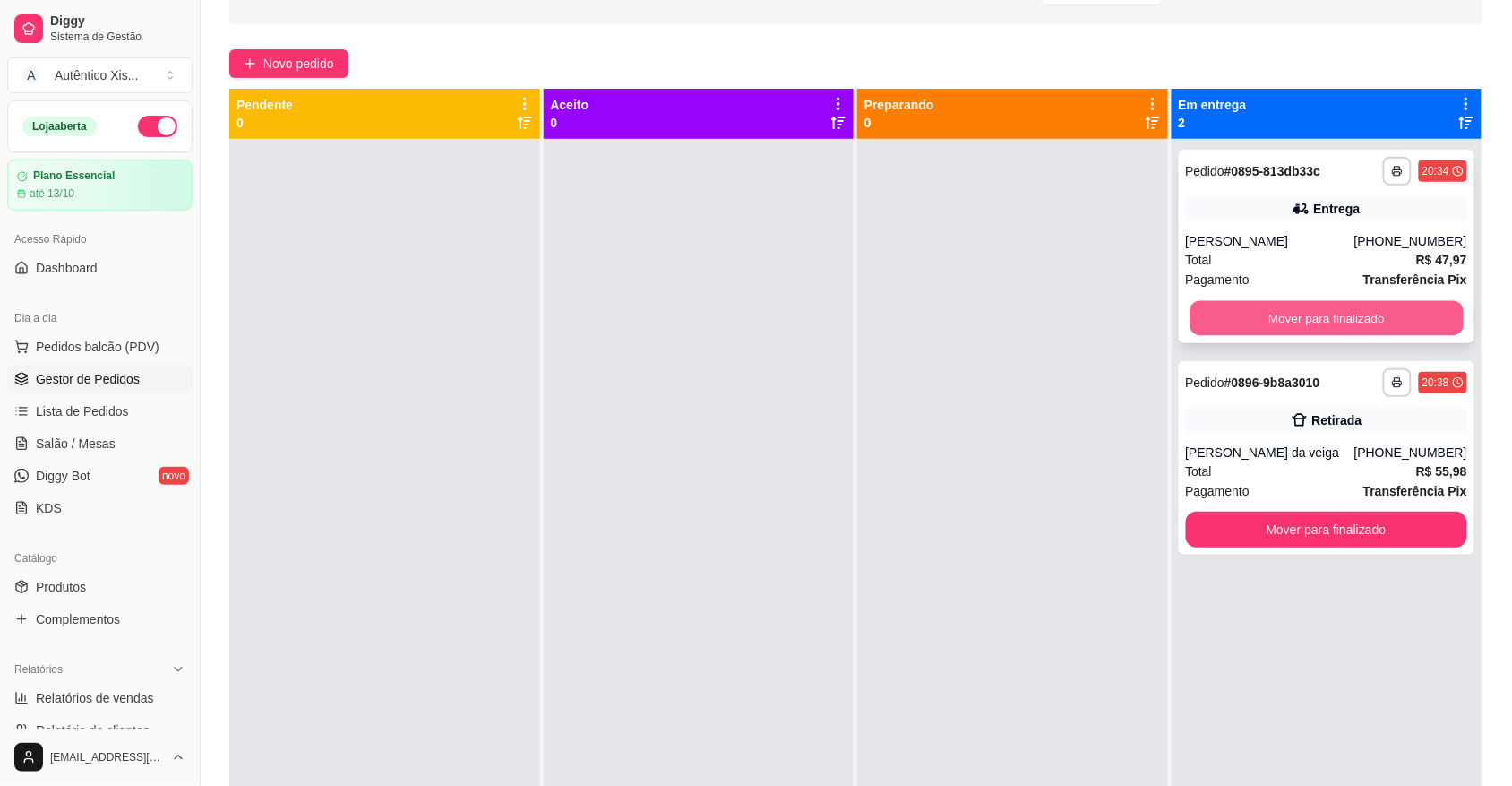
click at [1189, 314] on button "Mover para finalizado" at bounding box center [1325, 318] width 273 height 35
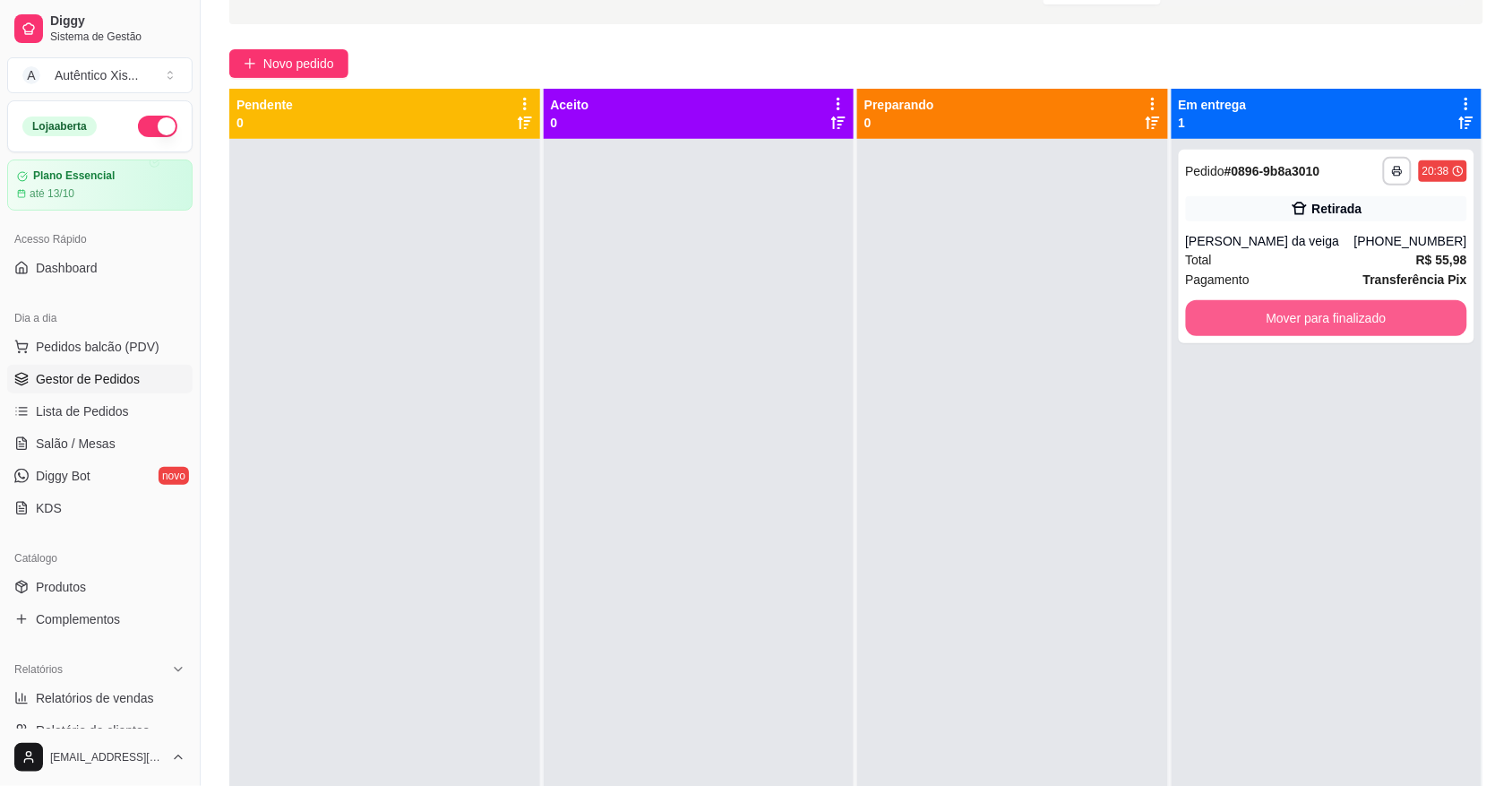
click at [1188, 314] on button "Mover para finalizado" at bounding box center [1326, 317] width 282 height 36
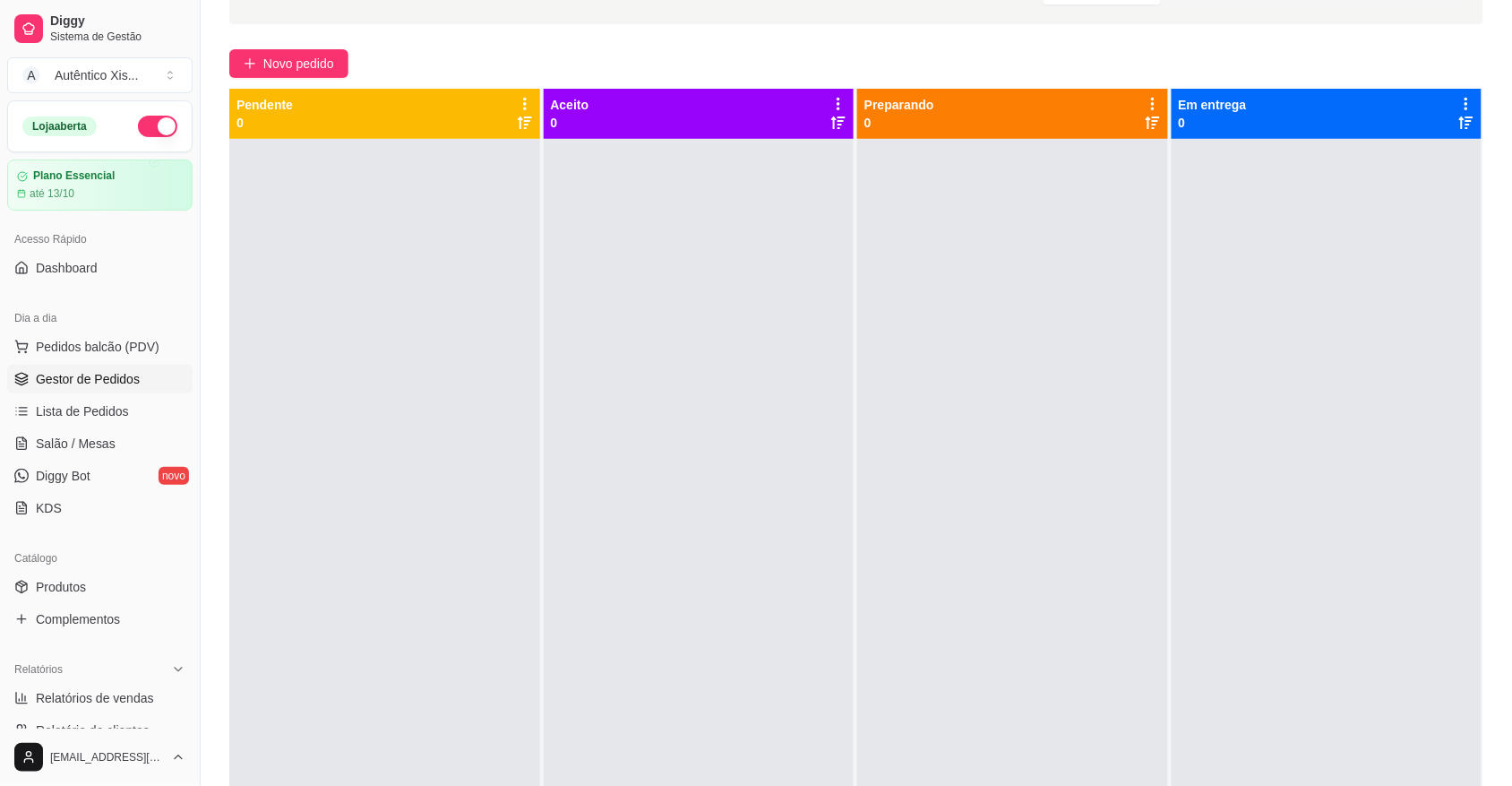
click at [138, 136] on button "button" at bounding box center [157, 126] width 40 height 21
